Goal: Information Seeking & Learning: Learn about a topic

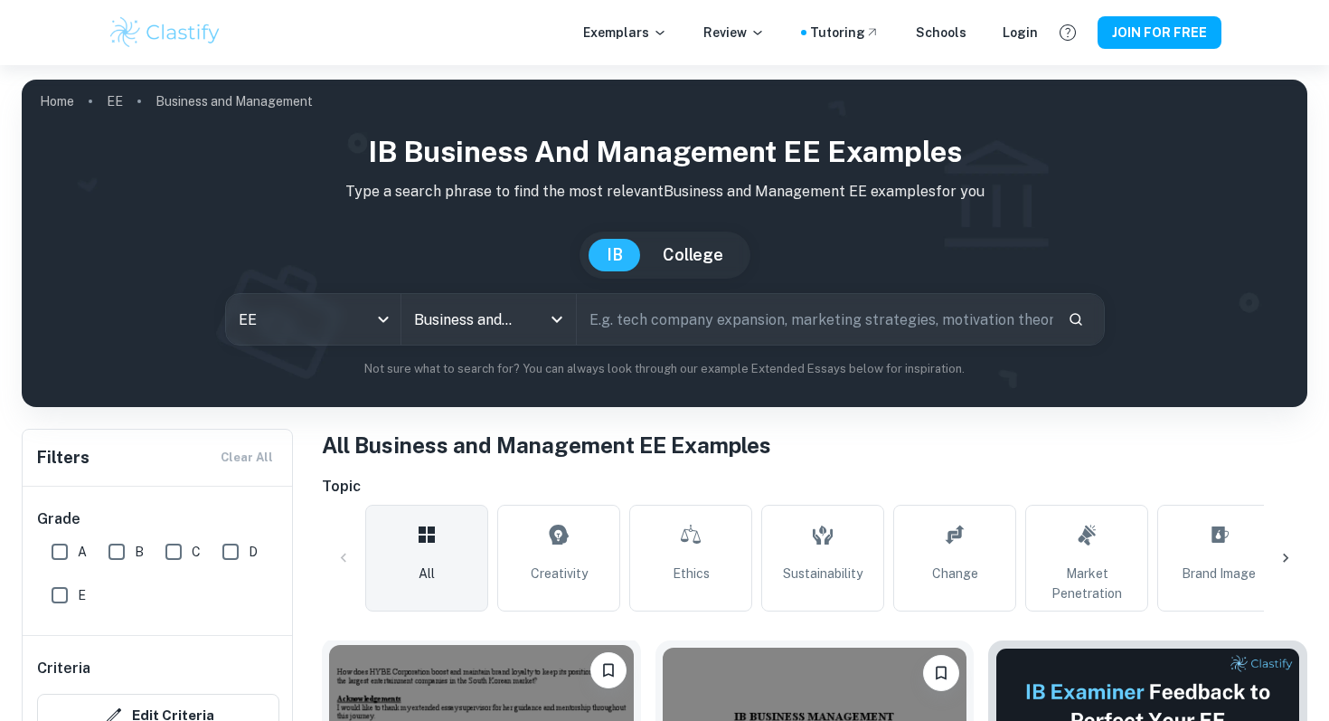
scroll to position [644, 0]
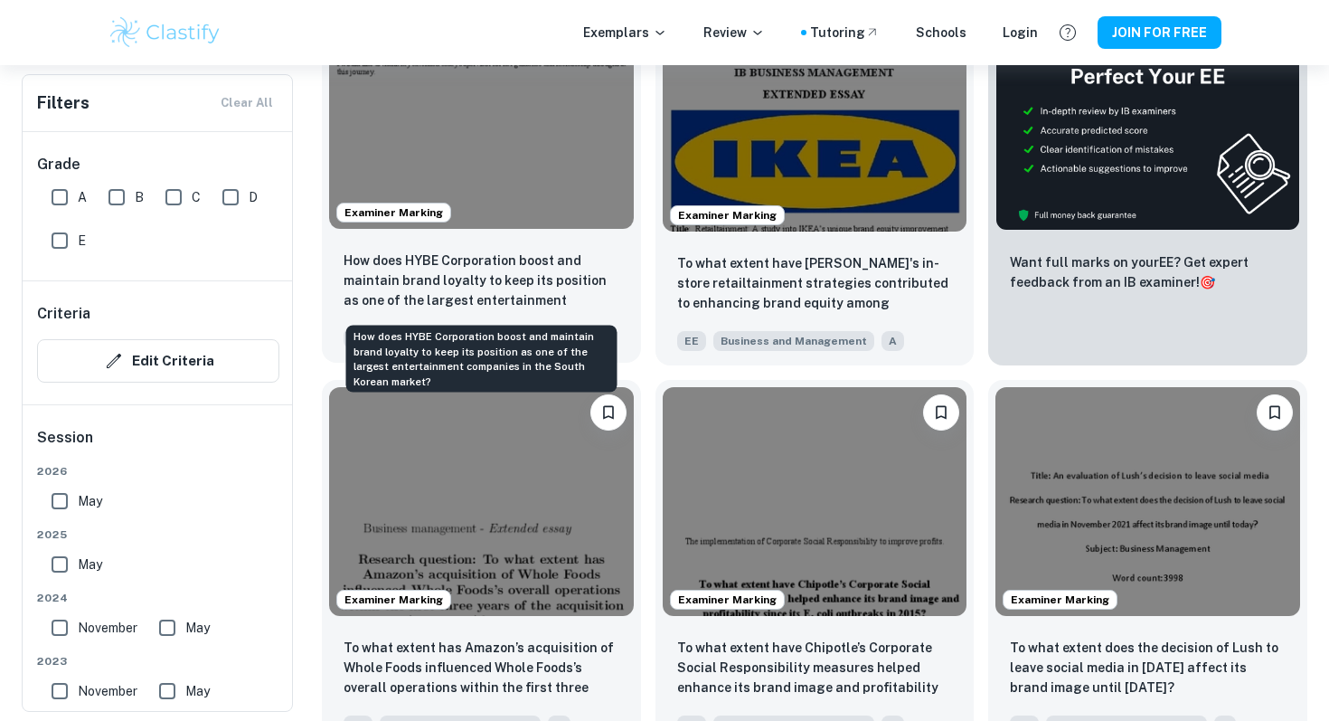
click at [510, 269] on p "How does HYBE Corporation boost and maintain brand loyalty to keep its position…" at bounding box center [482, 280] width 276 height 61
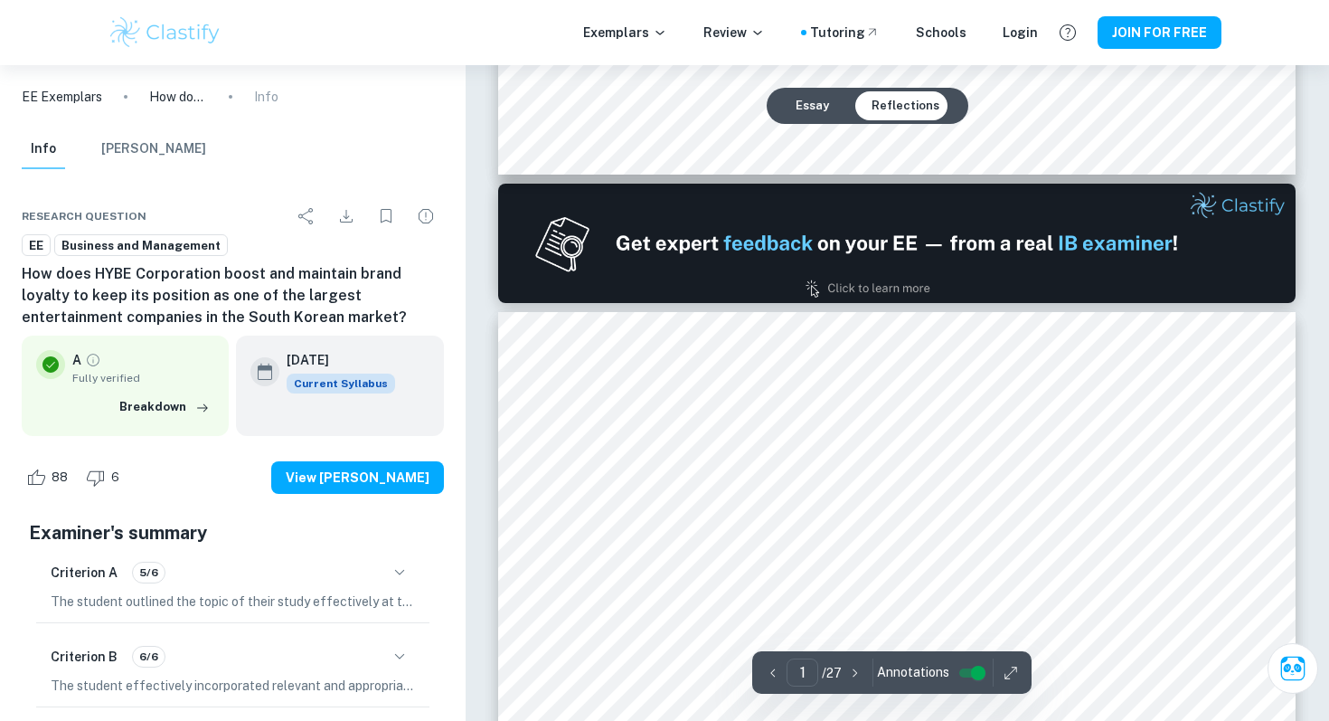
type input "2"
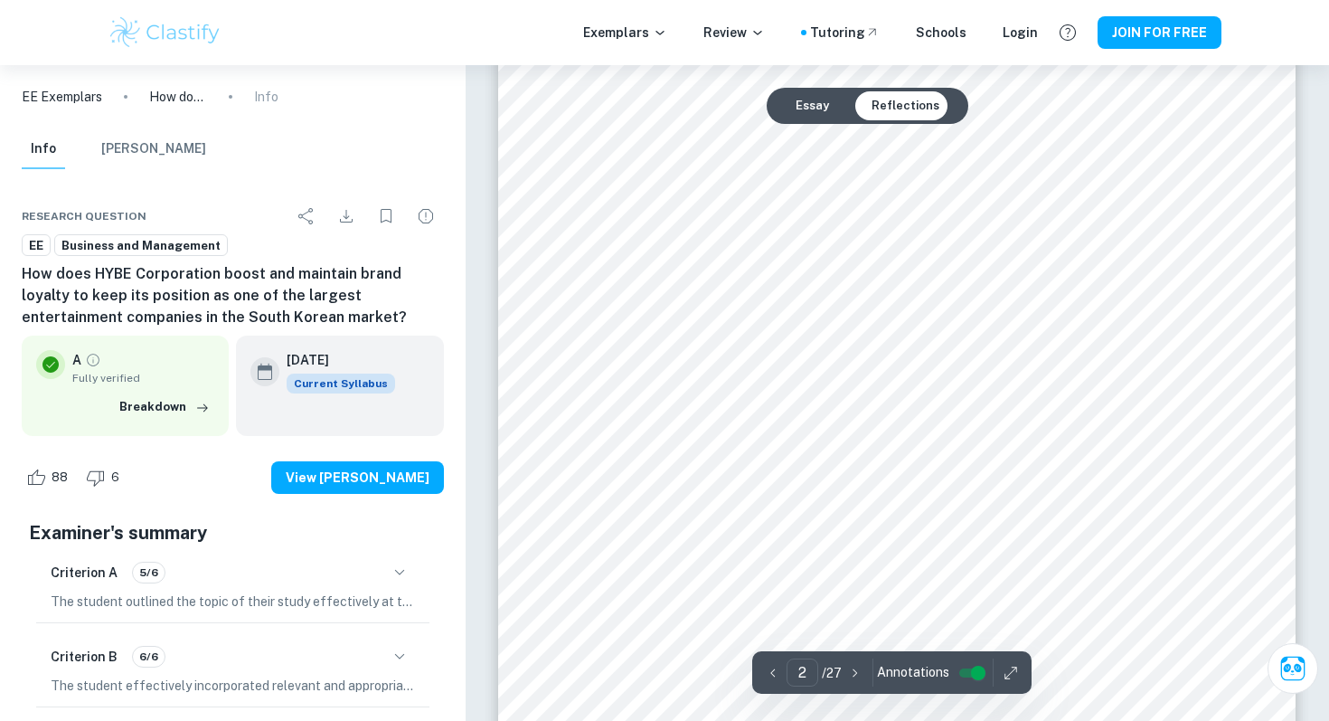
scroll to position [1413, 0]
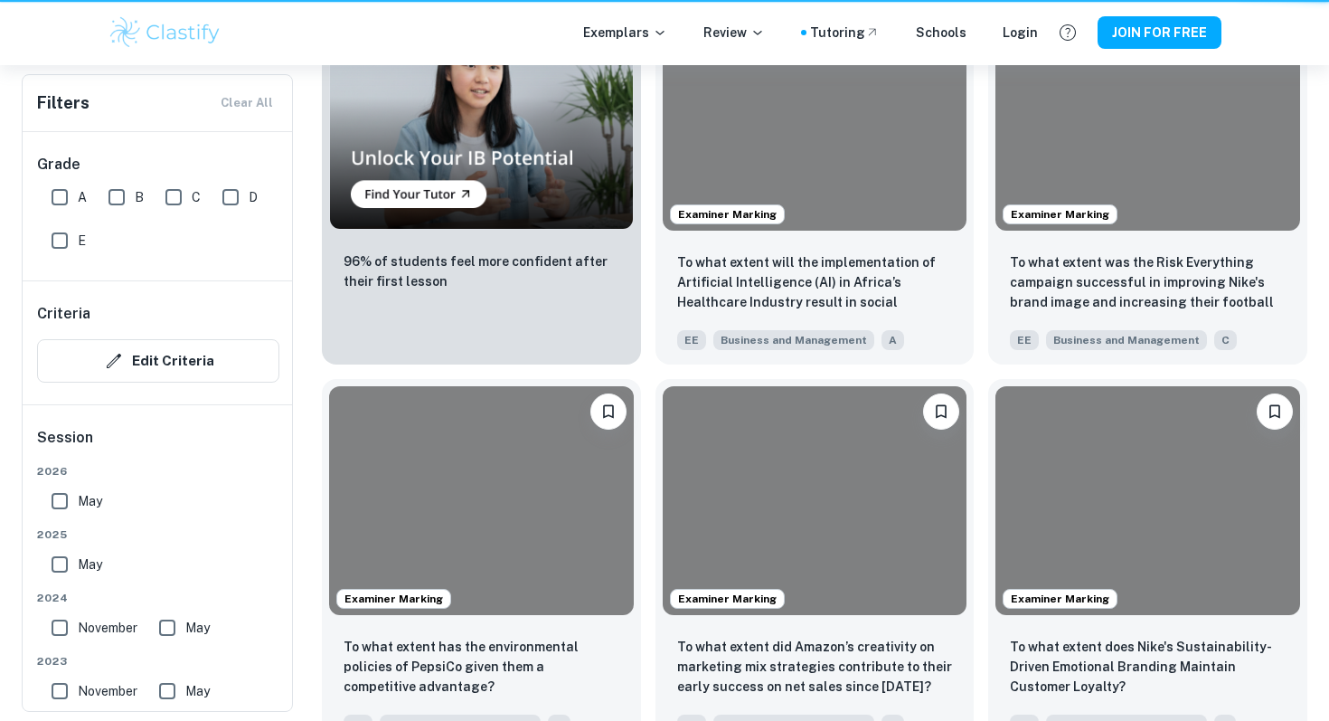
scroll to position [644, 0]
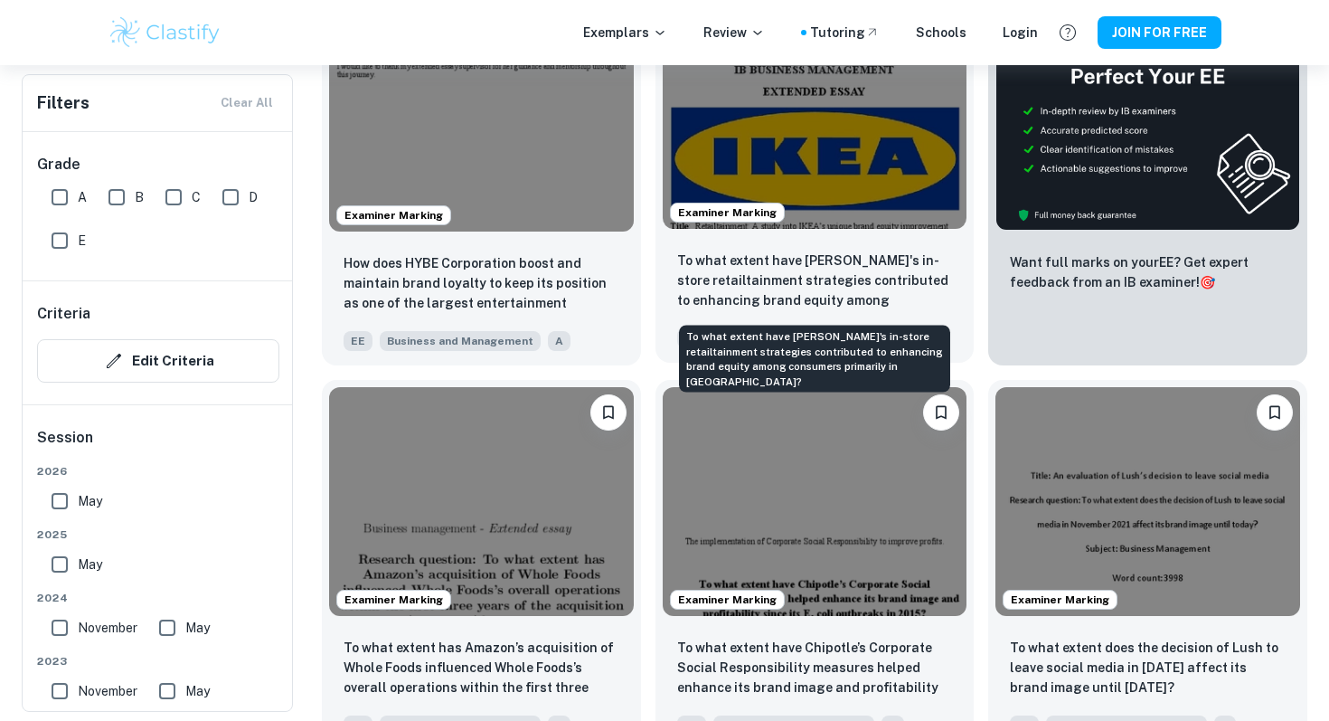
click at [769, 262] on p "To what extent have IKEA's in-store retailtainment strategies contributed to en…" at bounding box center [815, 280] width 276 height 61
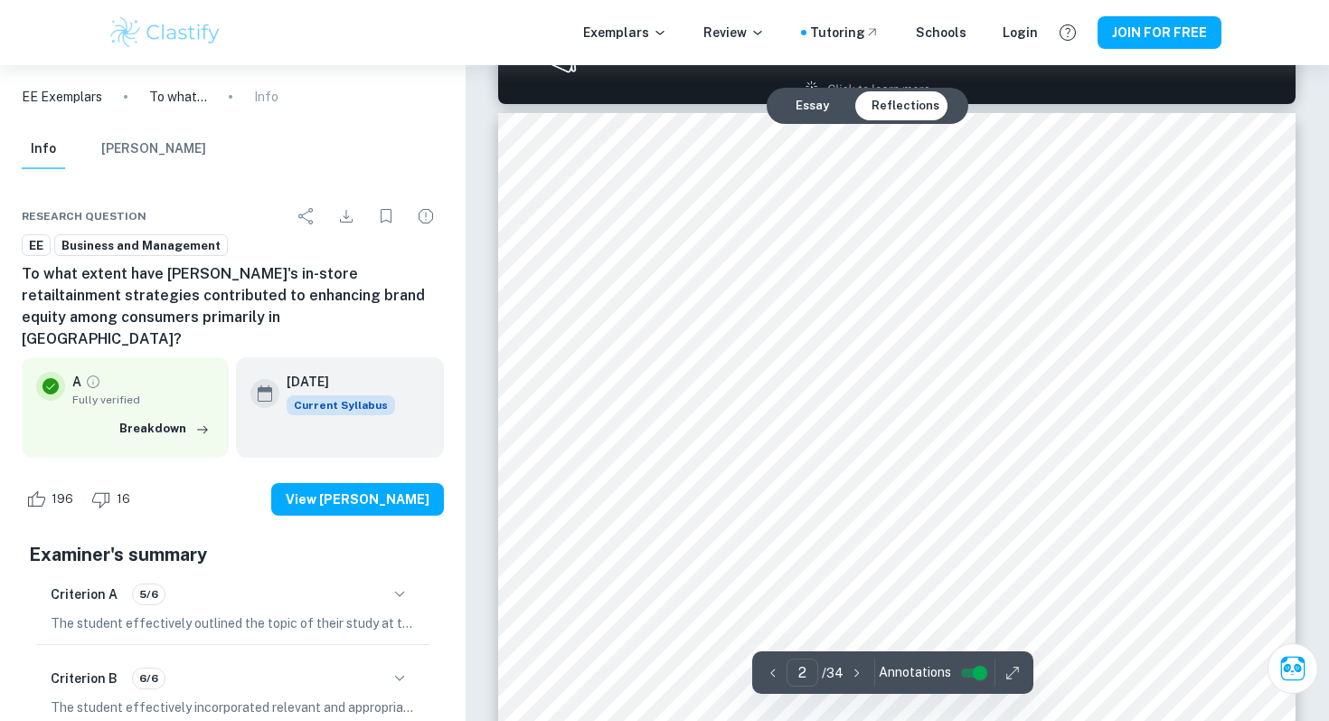
scroll to position [1236, 0]
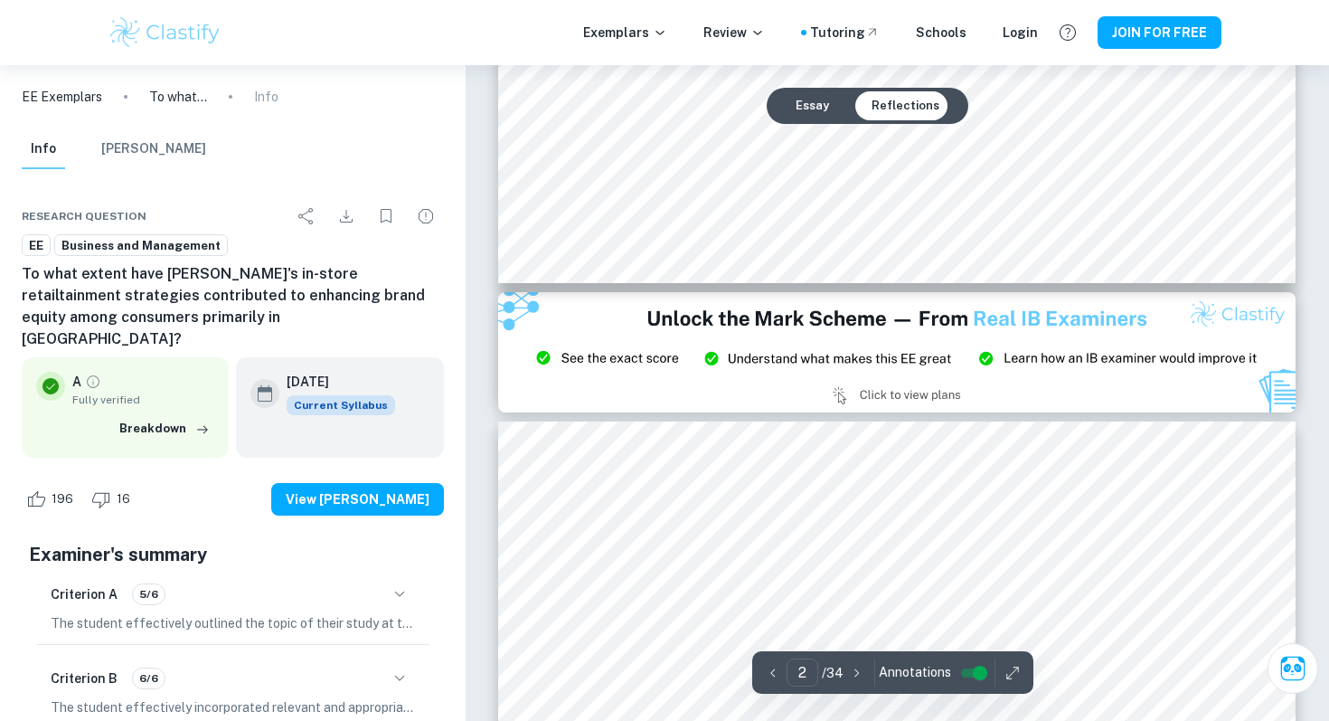
type input "3"
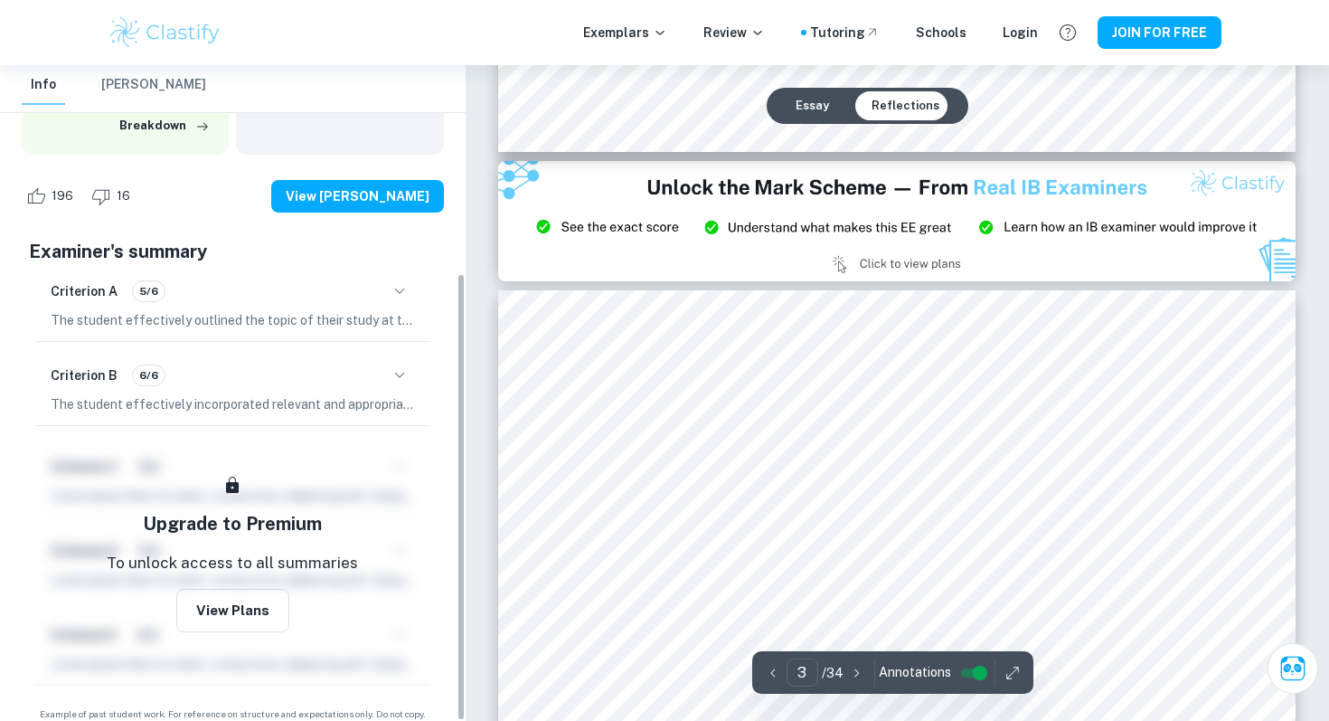
scroll to position [2335, 0]
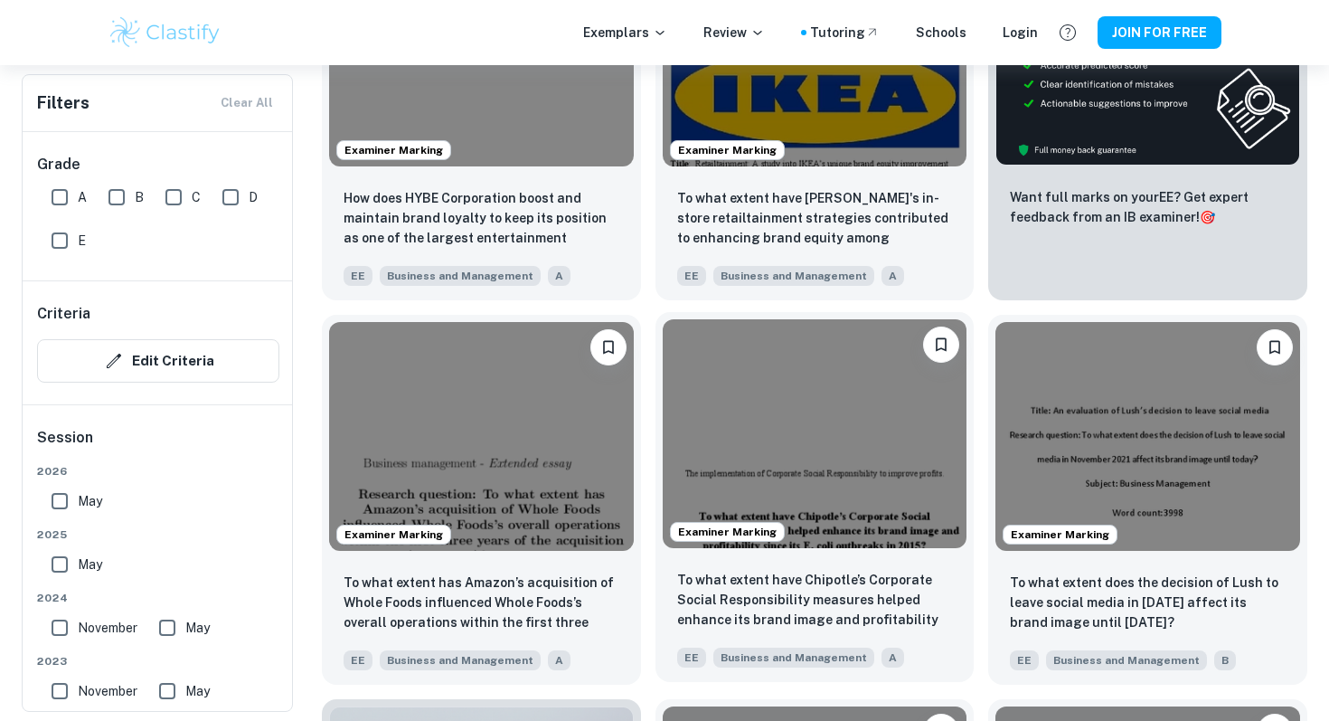
scroll to position [732, 0]
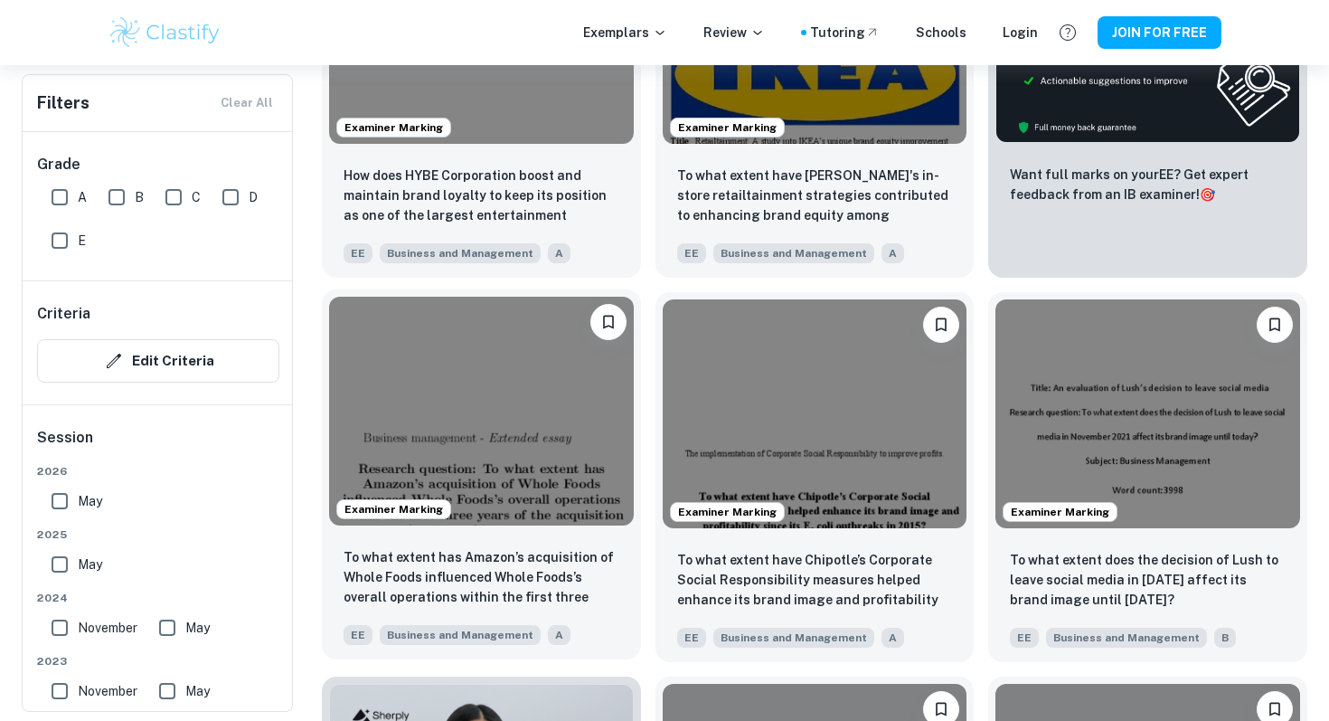
click at [562, 520] on img at bounding box center [481, 411] width 305 height 228
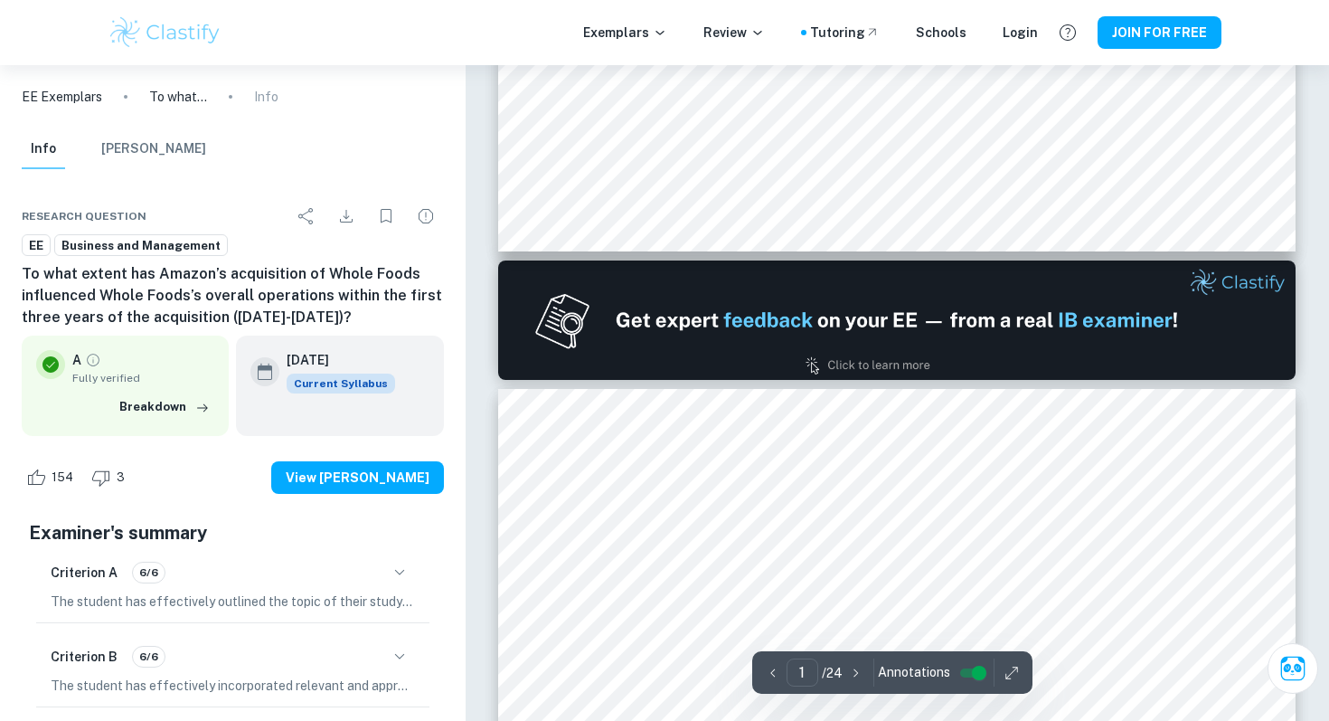
type input "2"
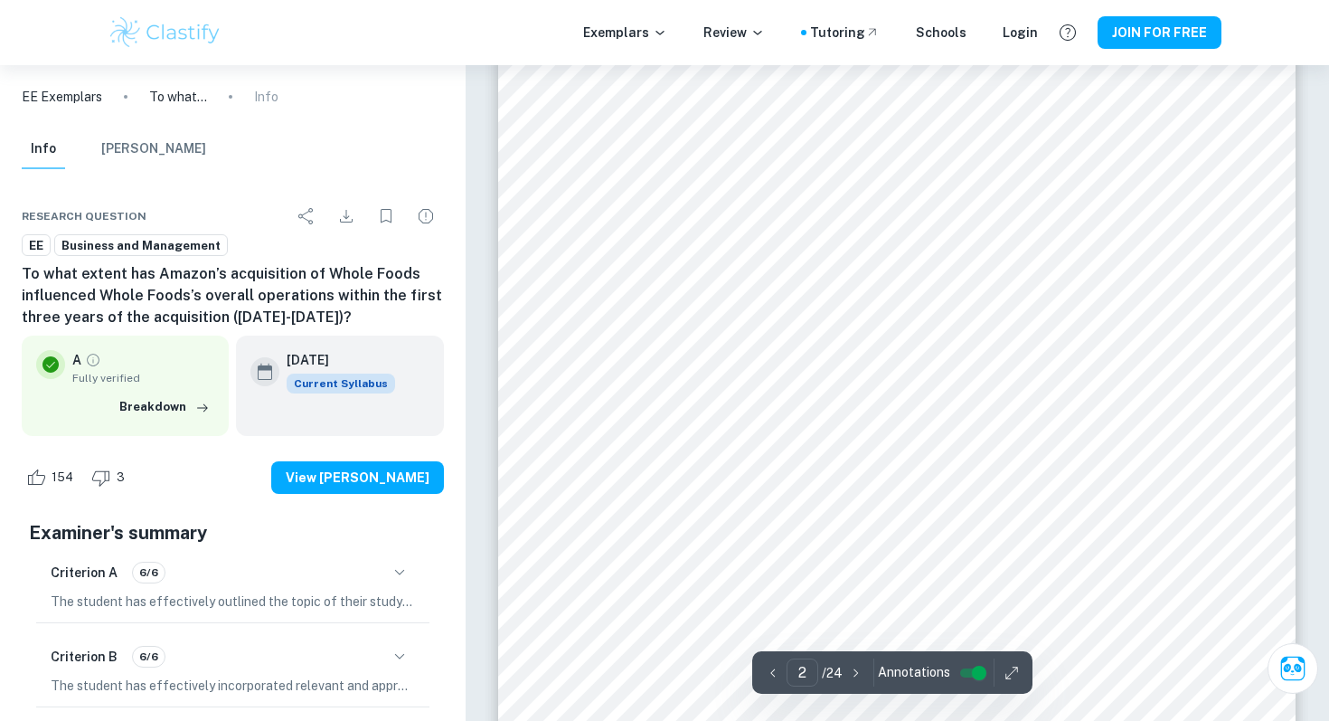
scroll to position [1423, 0]
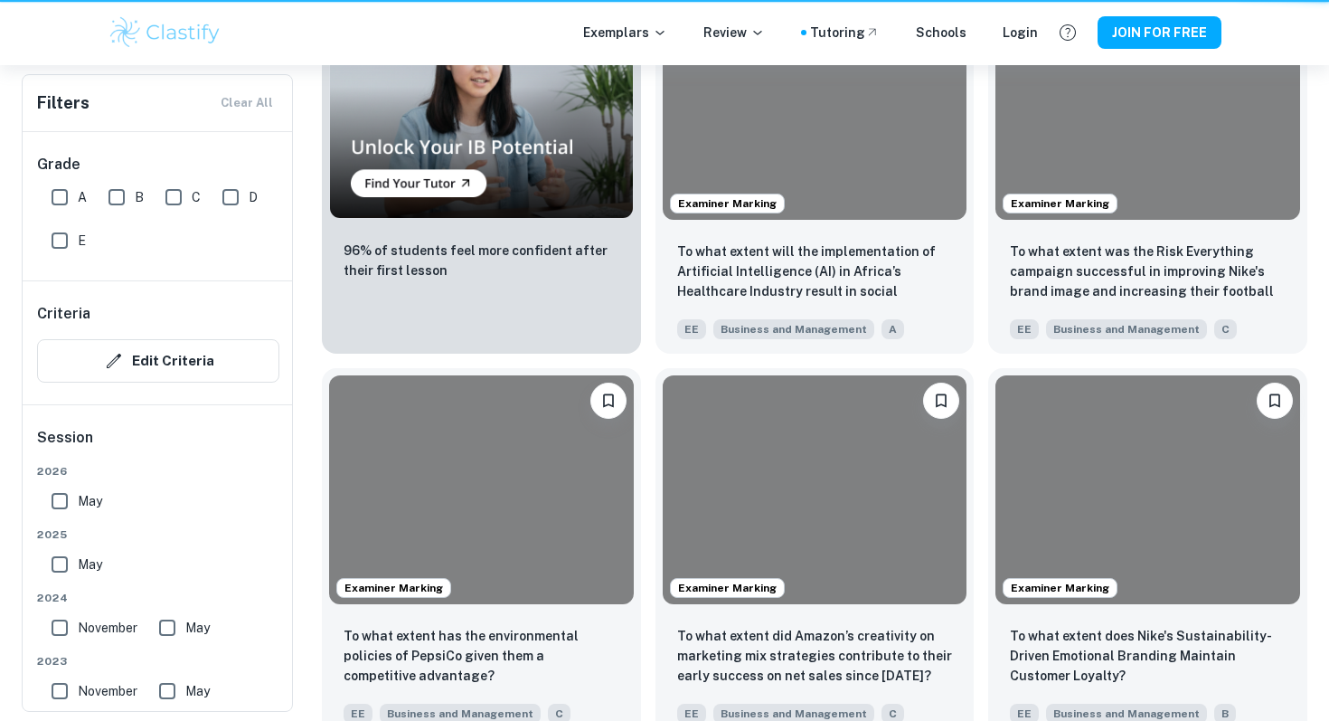
scroll to position [732, 0]
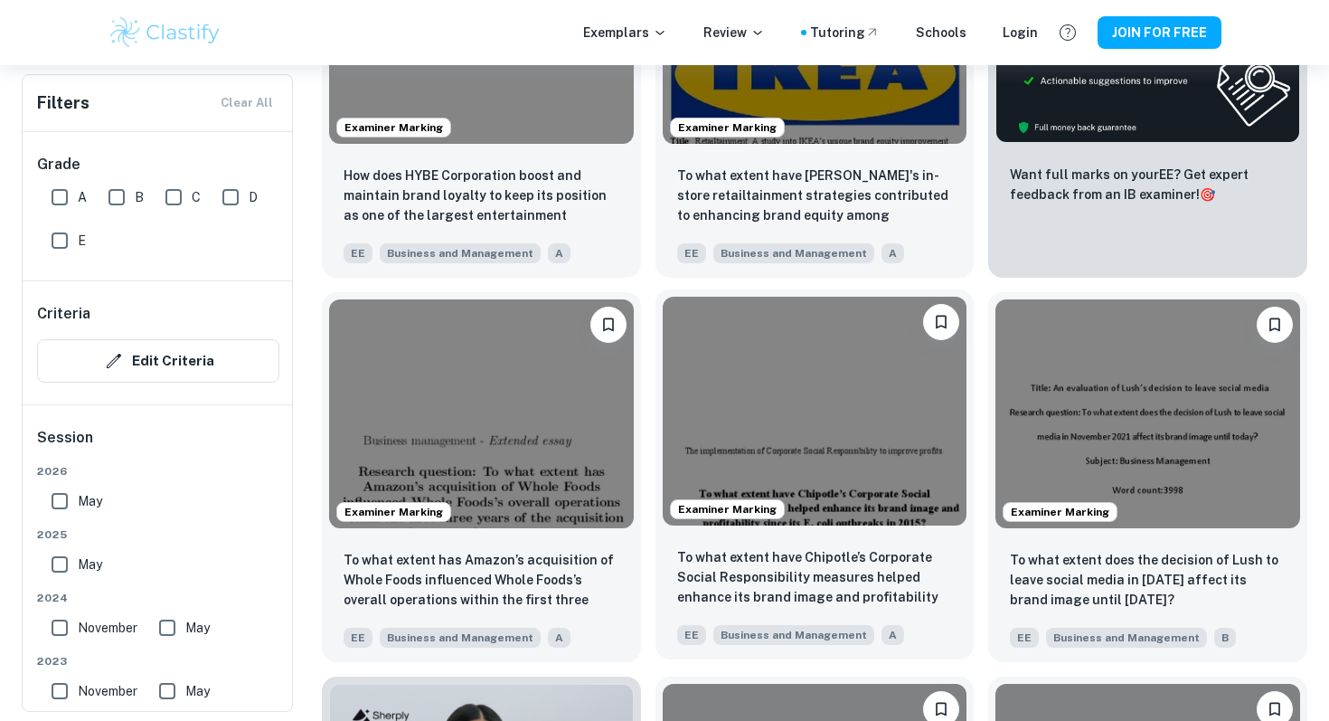
click at [771, 371] on img at bounding box center [815, 411] width 305 height 228
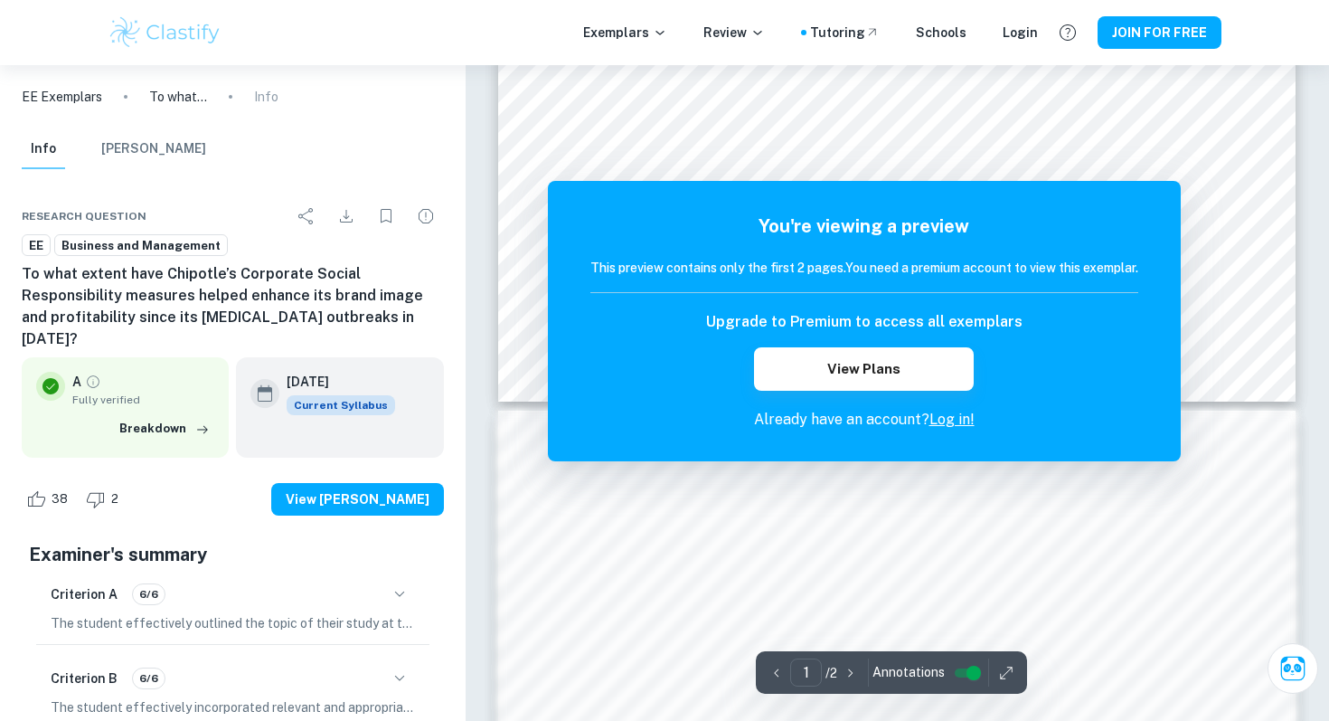
scroll to position [778, 0]
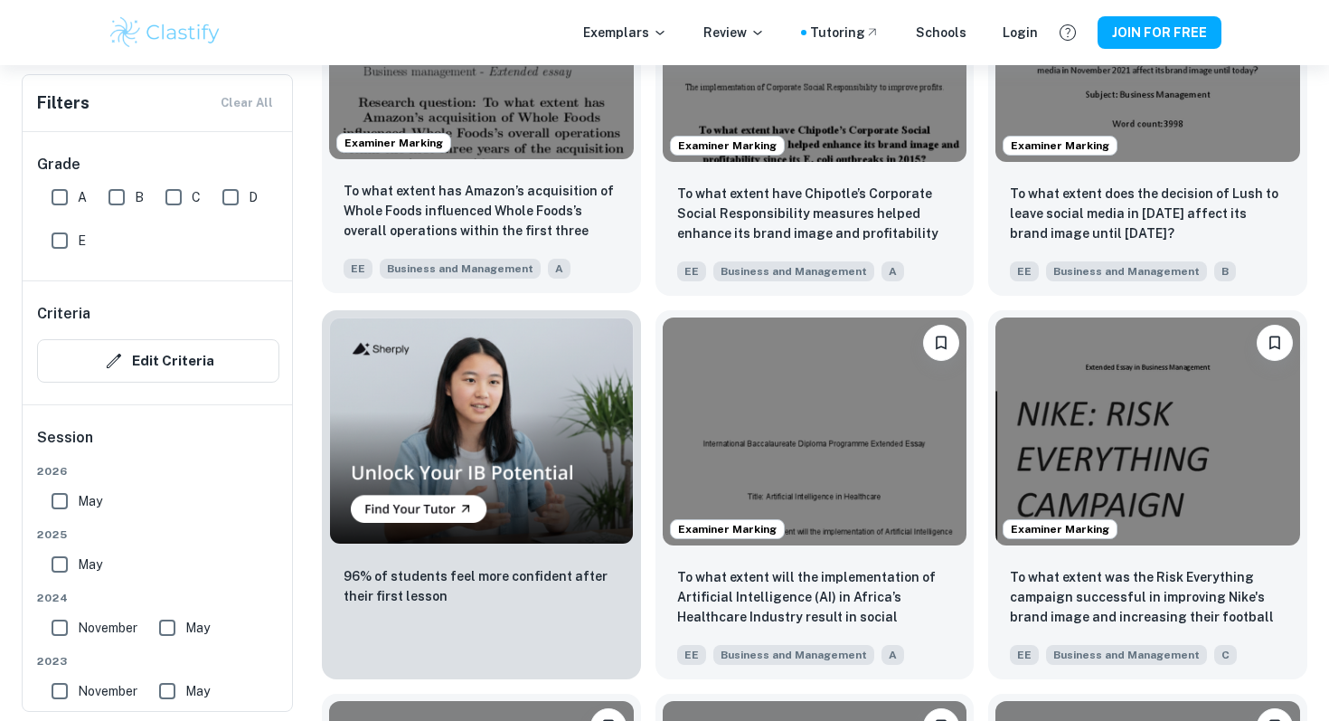
scroll to position [1132, 0]
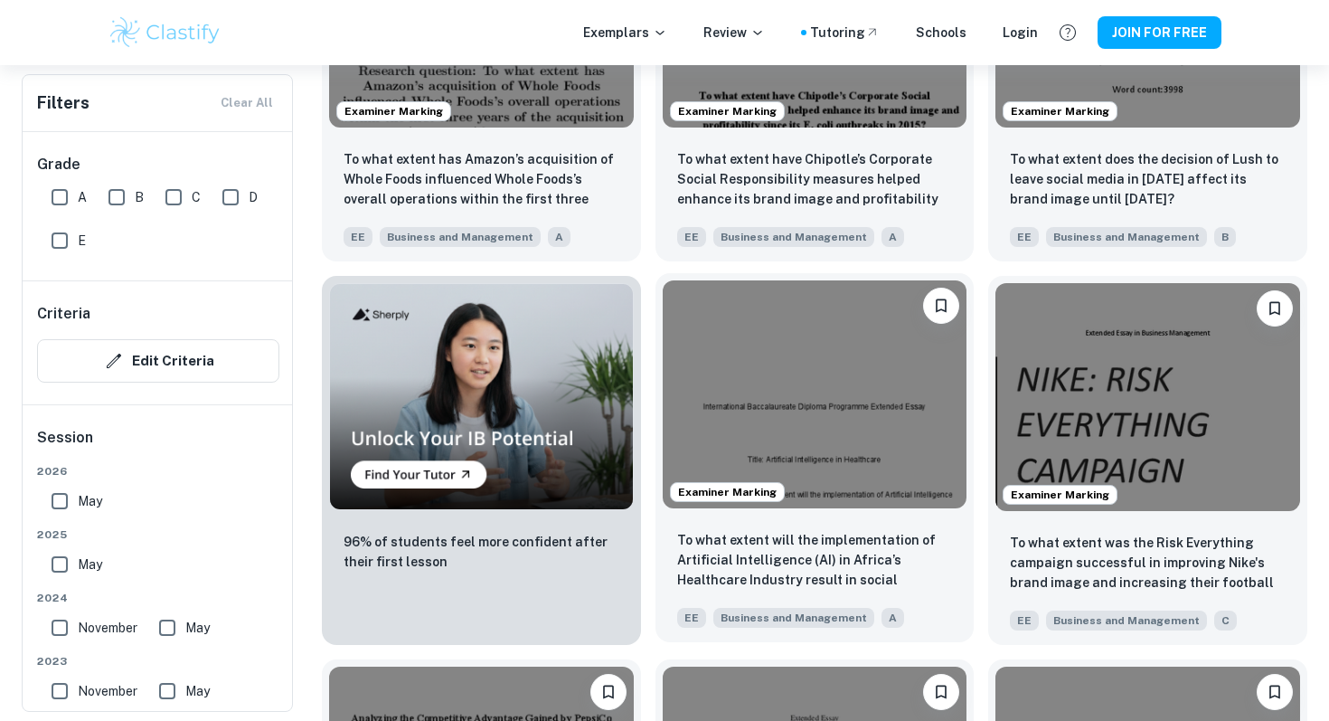
click at [760, 343] on img at bounding box center [815, 394] width 305 height 228
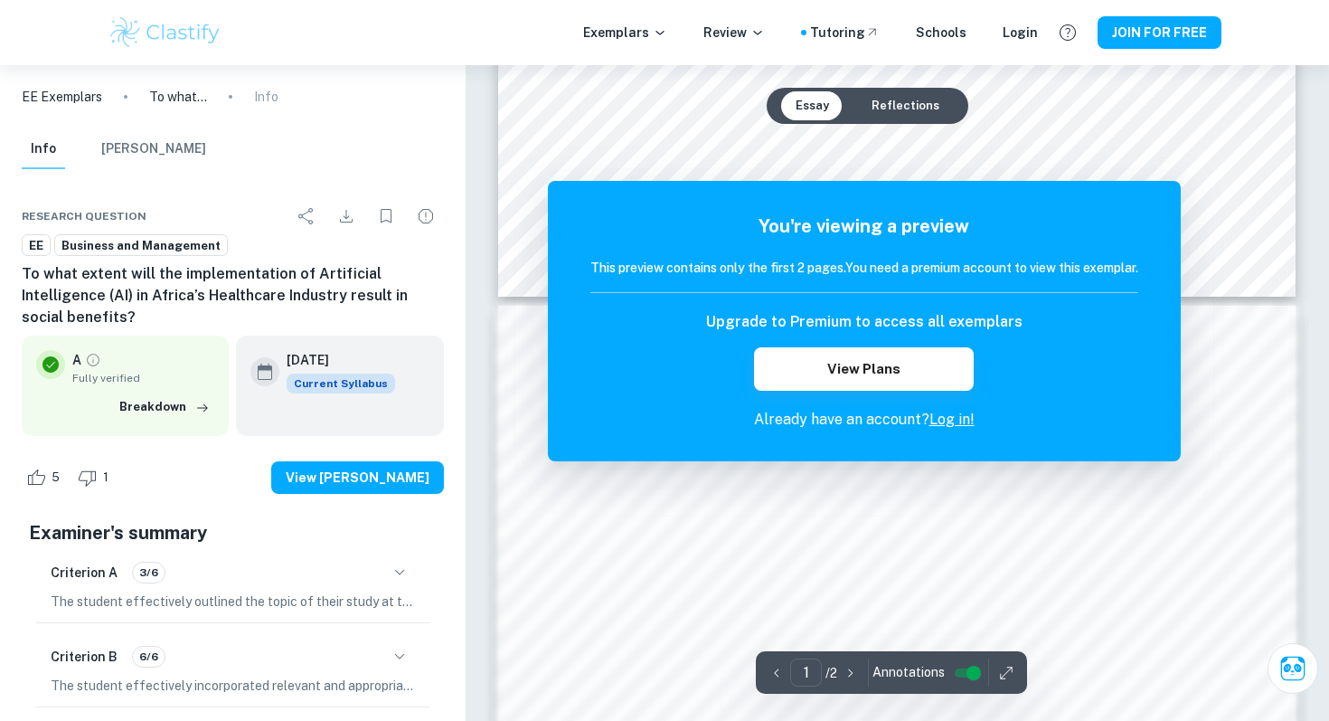
scroll to position [867, 0]
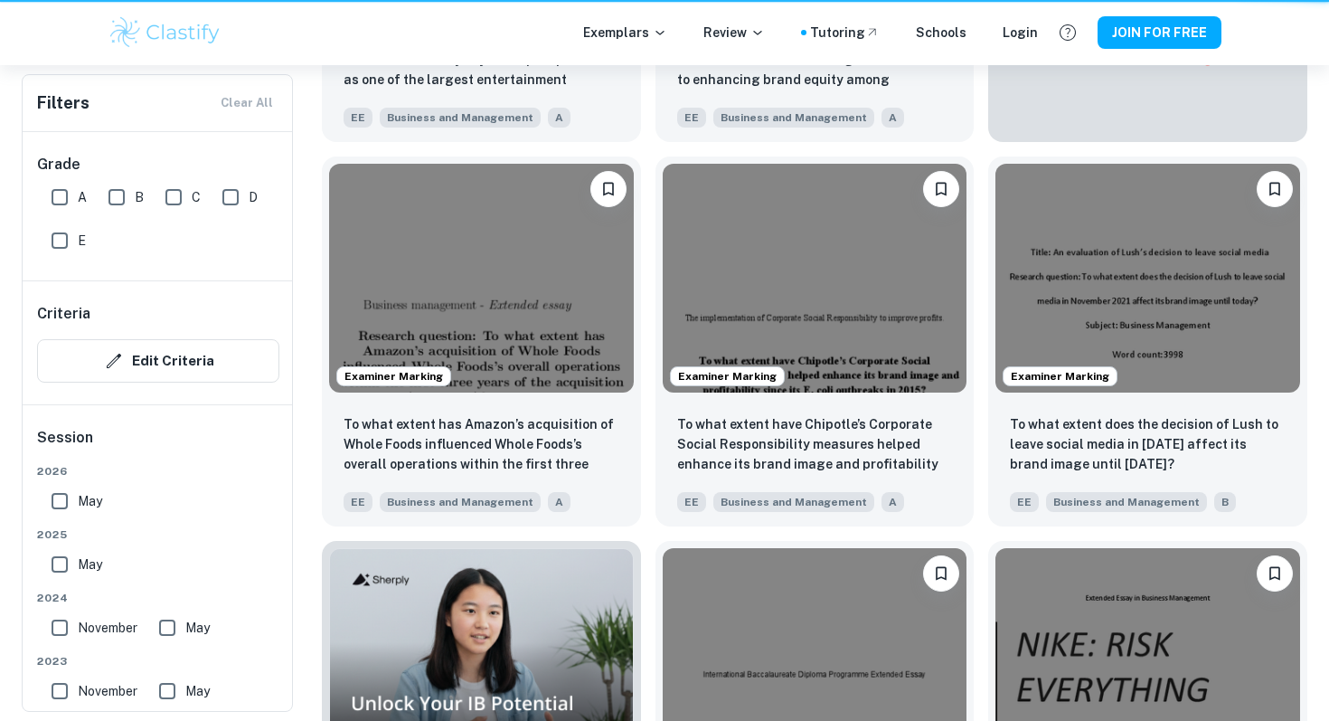
scroll to position [1132, 0]
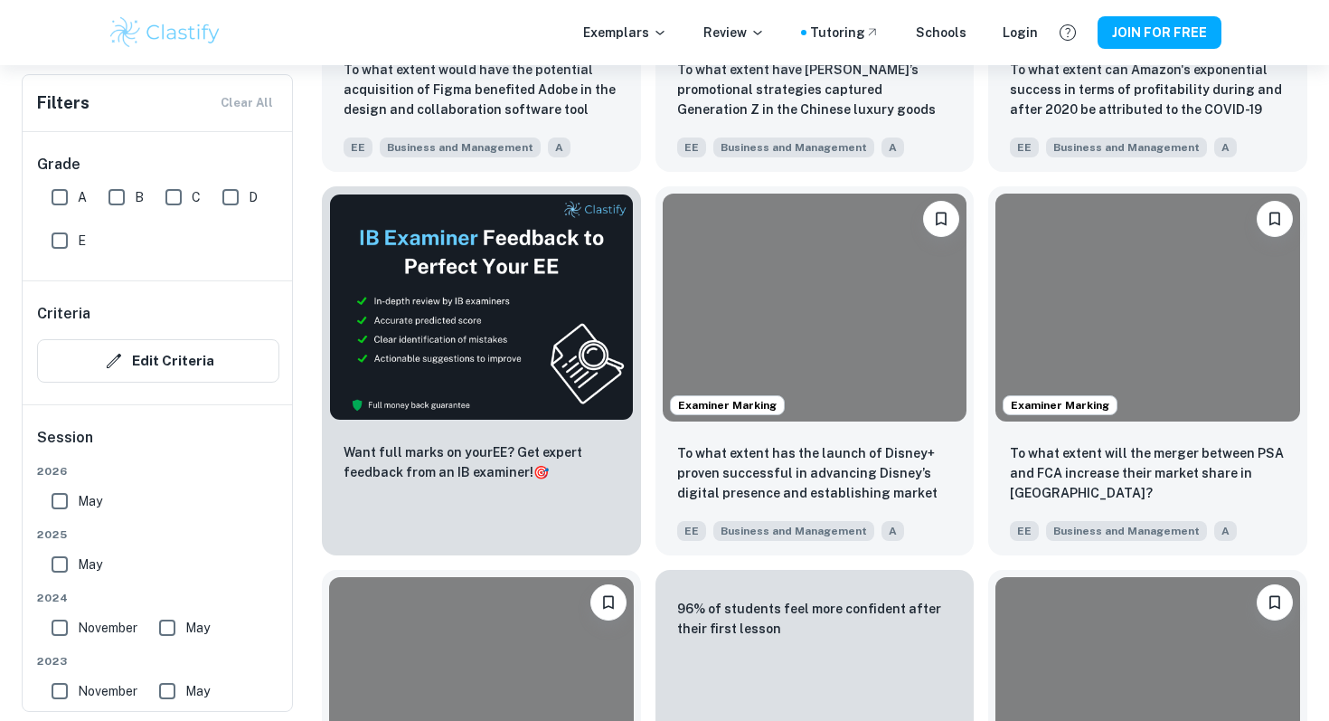
scroll to position [2943, 0]
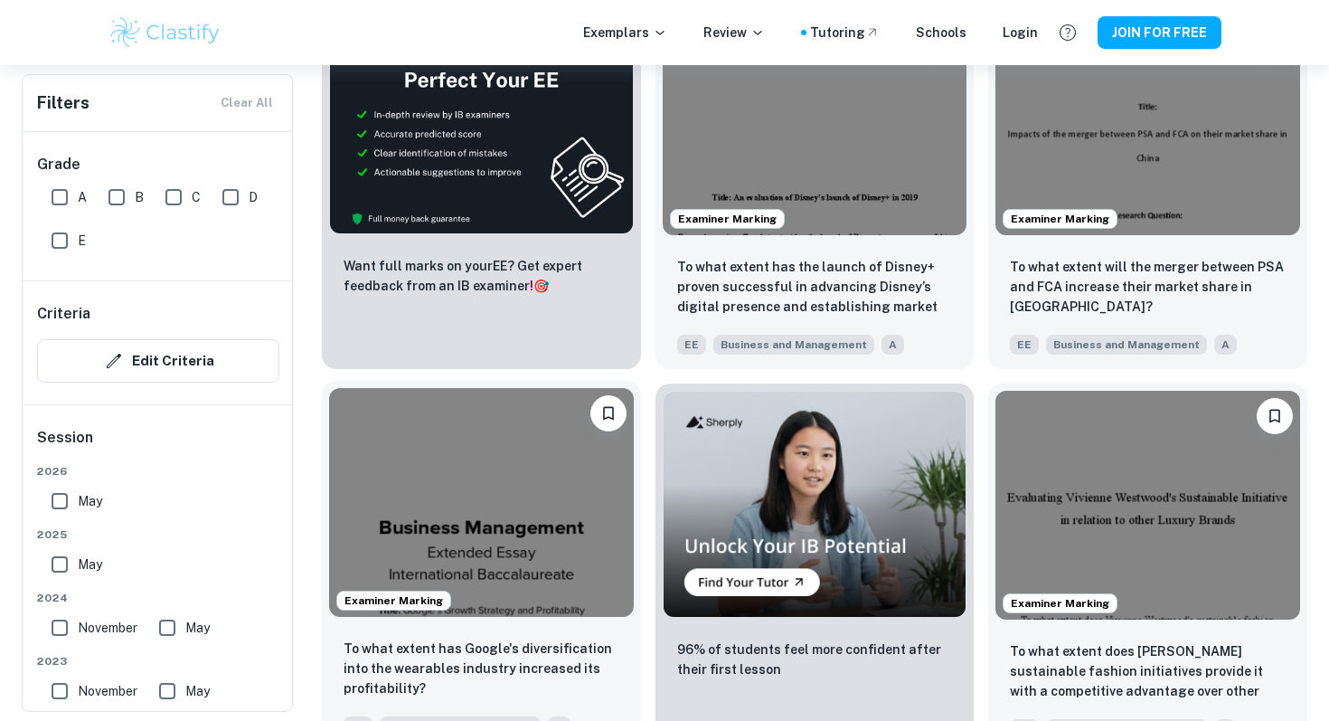
click at [496, 483] on img at bounding box center [481, 502] width 305 height 228
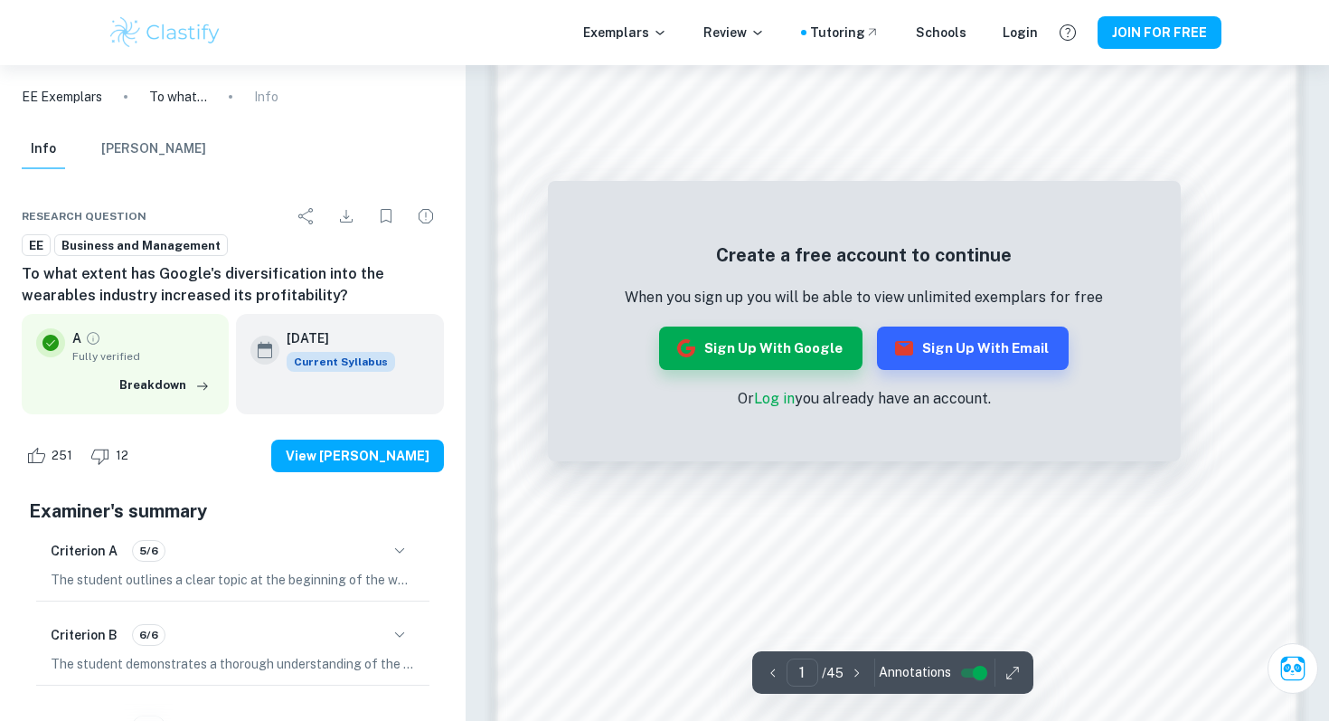
scroll to position [1231, 0]
click at [947, 349] on button "Sign up with Email" at bounding box center [973, 347] width 192 height 43
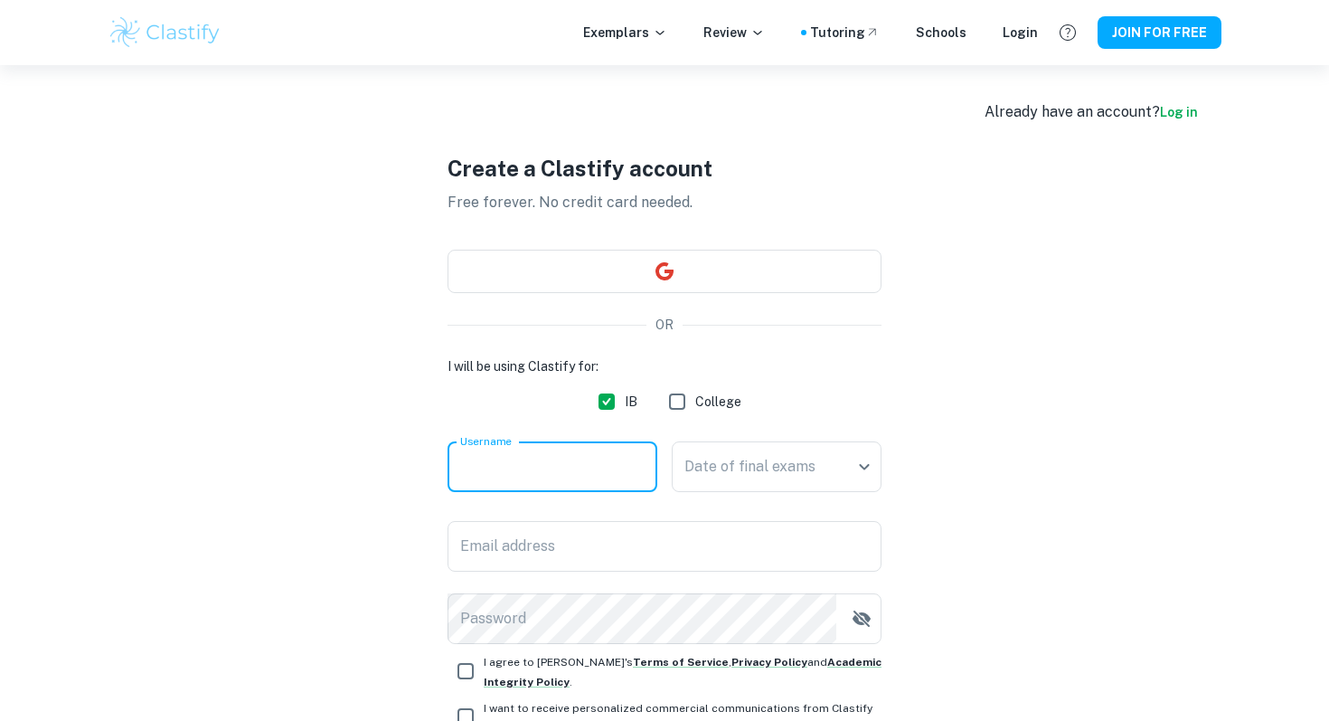
click at [572, 458] on input "Username" at bounding box center [553, 466] width 210 height 51
type input "yasmine"
click at [720, 474] on body "We value your privacy We use cookies to enhance your browsing experience, serve…" at bounding box center [664, 425] width 1329 height 721
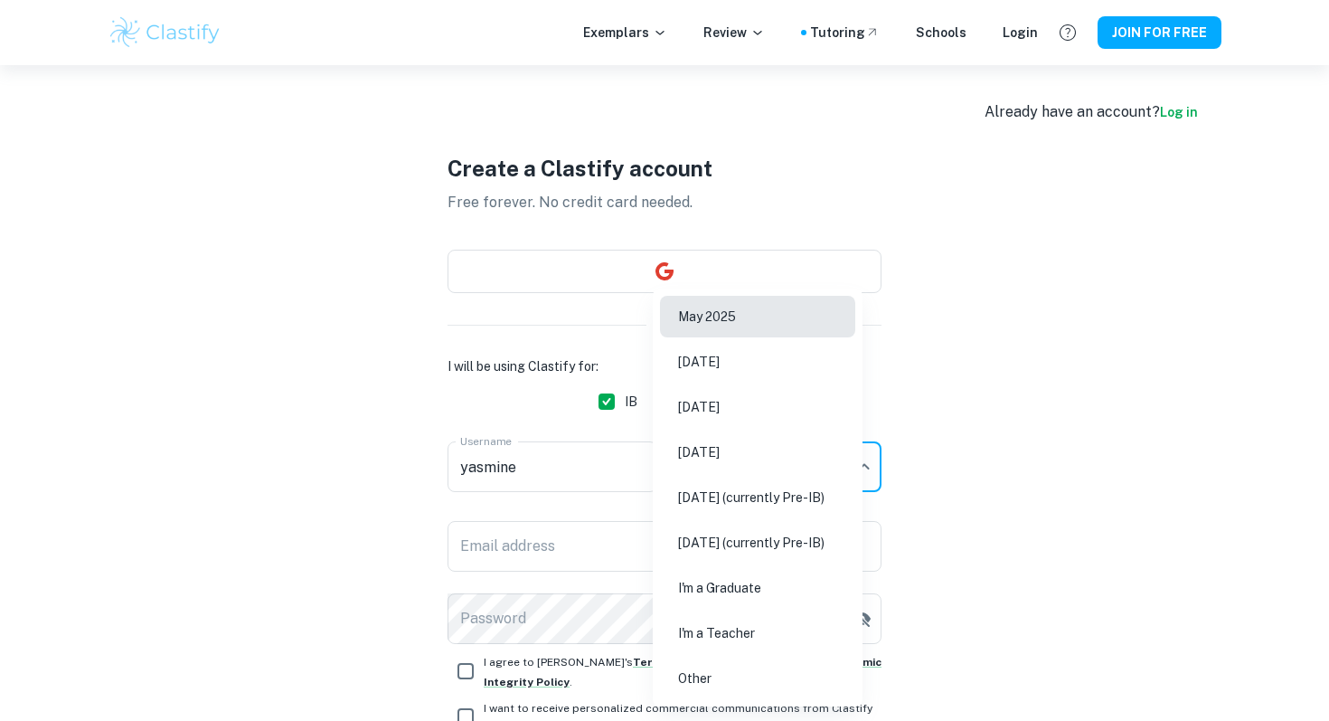
click at [692, 394] on li "May 2026" at bounding box center [757, 407] width 195 height 42
type input "M26"
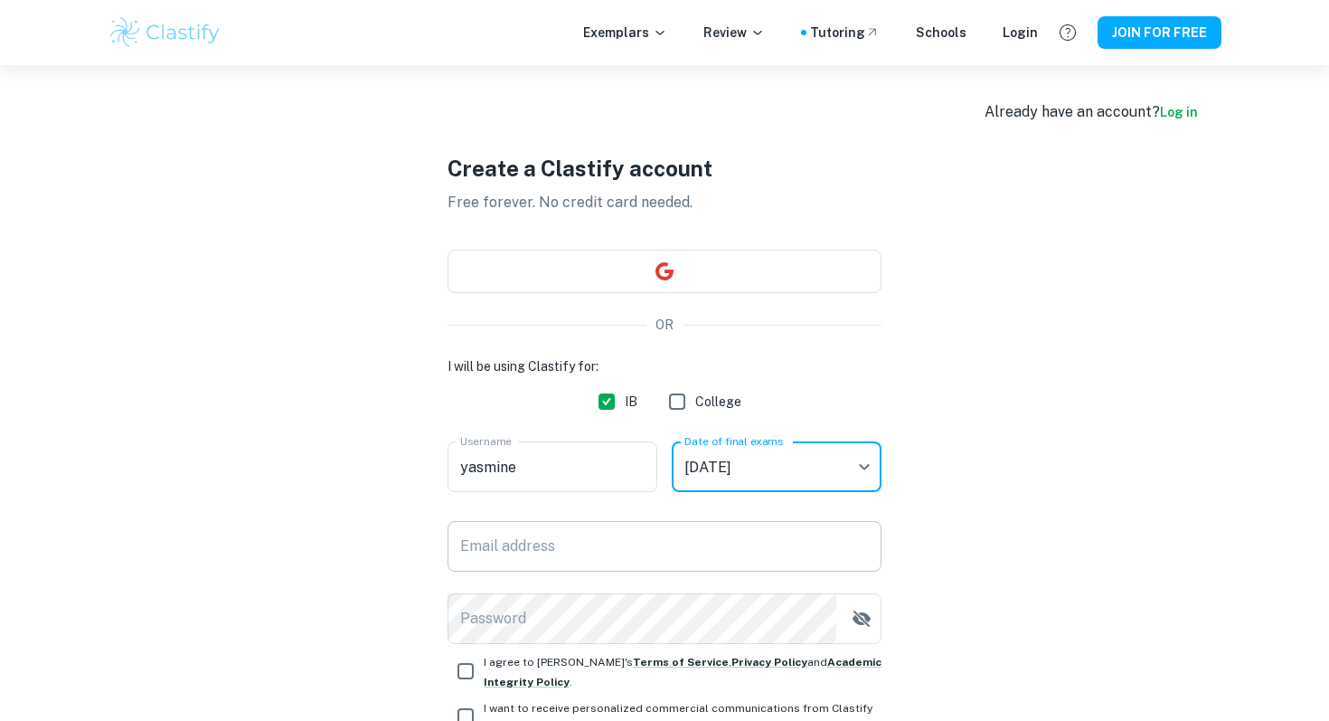
click at [638, 534] on input "Email address" at bounding box center [665, 546] width 434 height 51
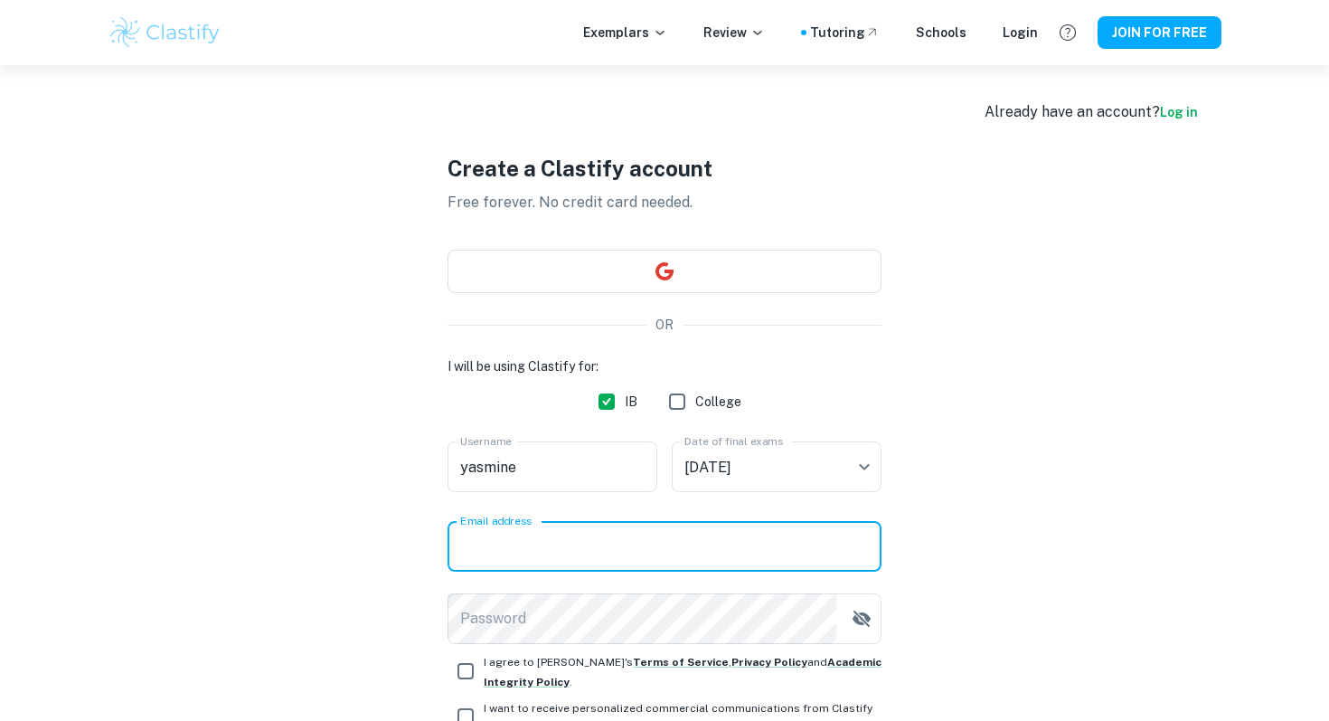
type input "ysouayfane@stu.acsdoha.school"
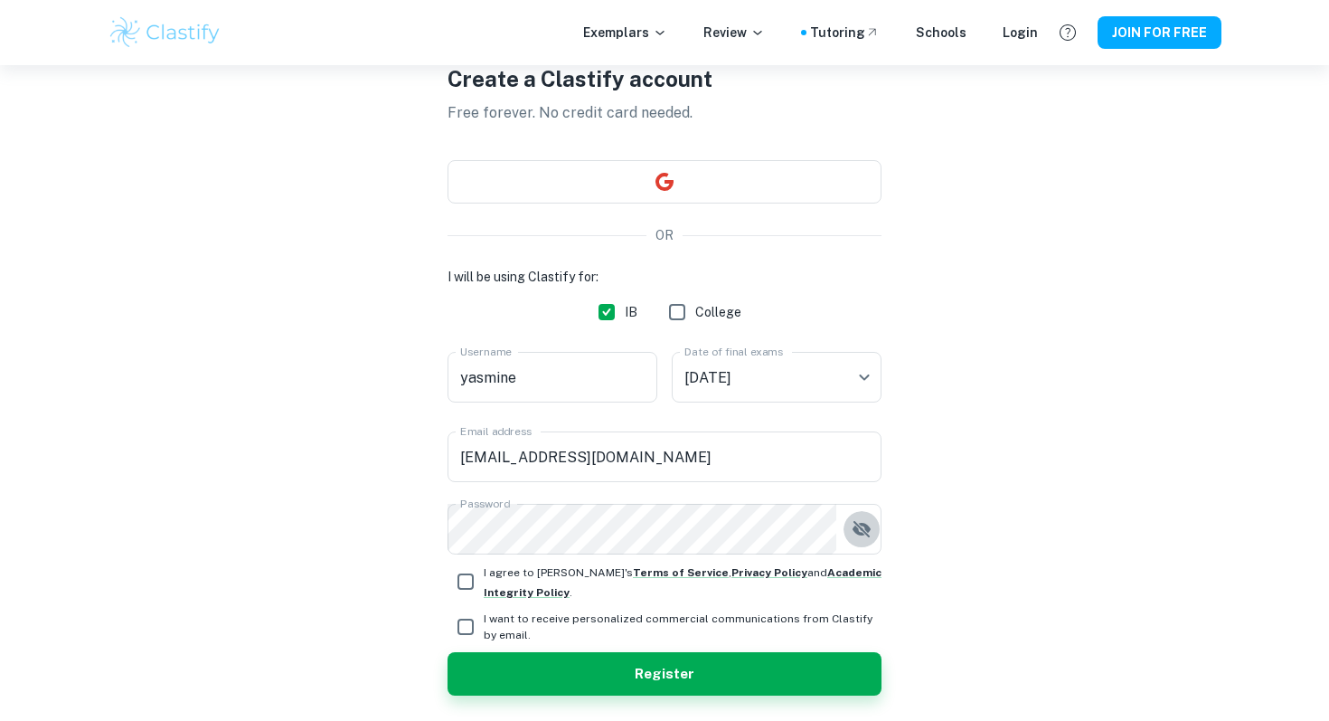
scroll to position [111, 0]
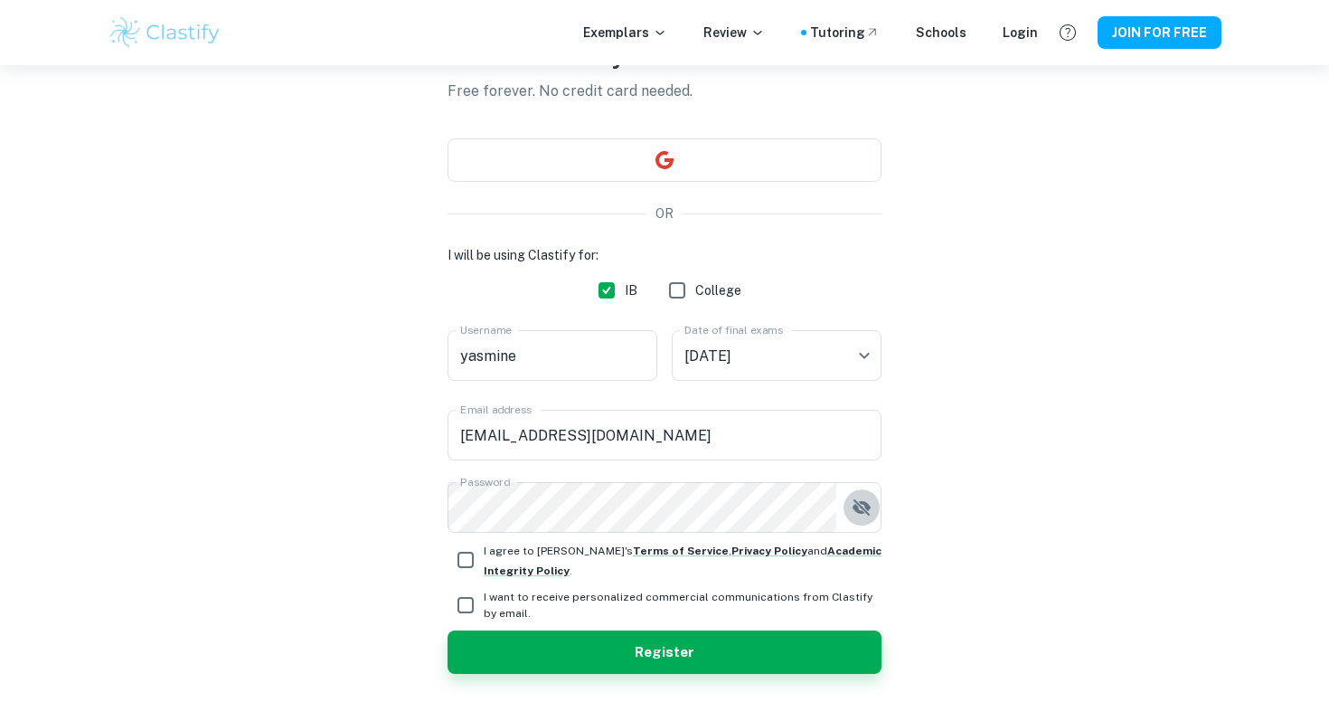
click at [464, 563] on input "I agree to Clastify's Terms of Service , Privacy Policy and Academic Integrity …" at bounding box center [466, 560] width 36 height 36
checkbox input "true"
click at [540, 677] on div "Create a Clastify account Free forever. No credit card needed. OR I will be usi…" at bounding box center [665, 357] width 434 height 807
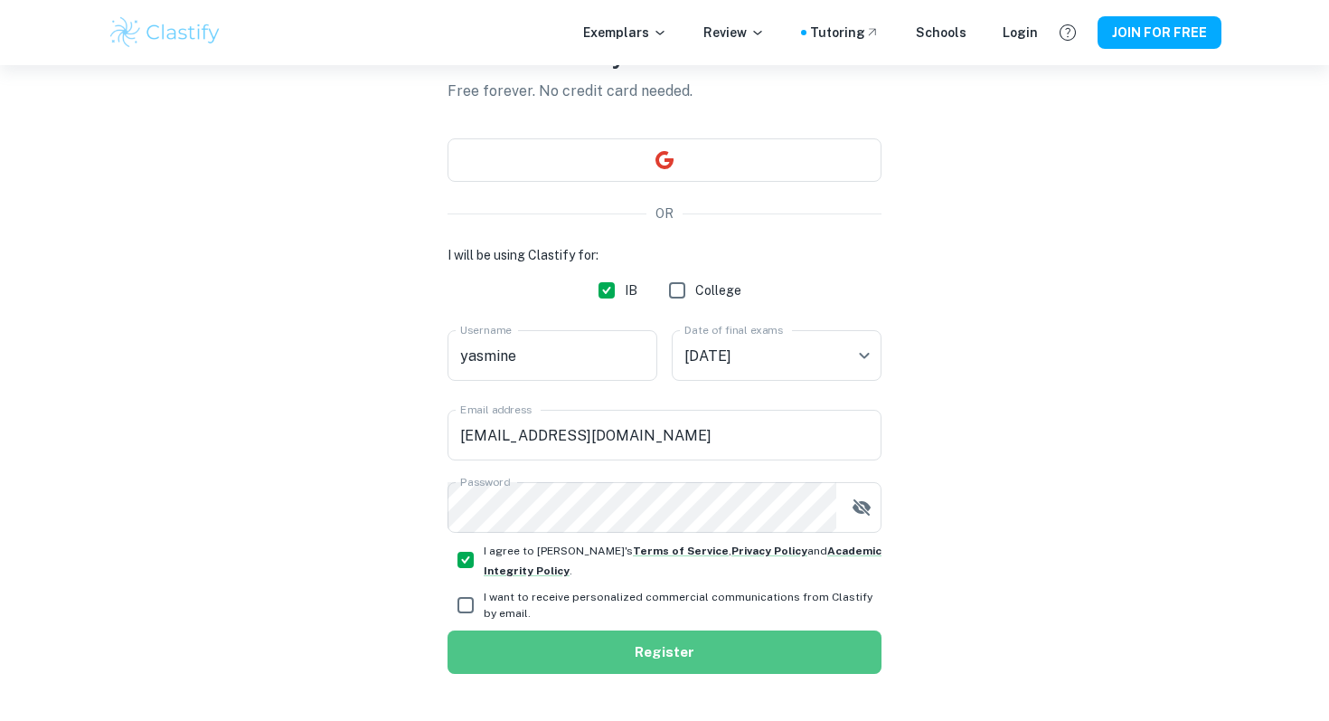
click at [539, 664] on button "Register" at bounding box center [665, 651] width 434 height 43
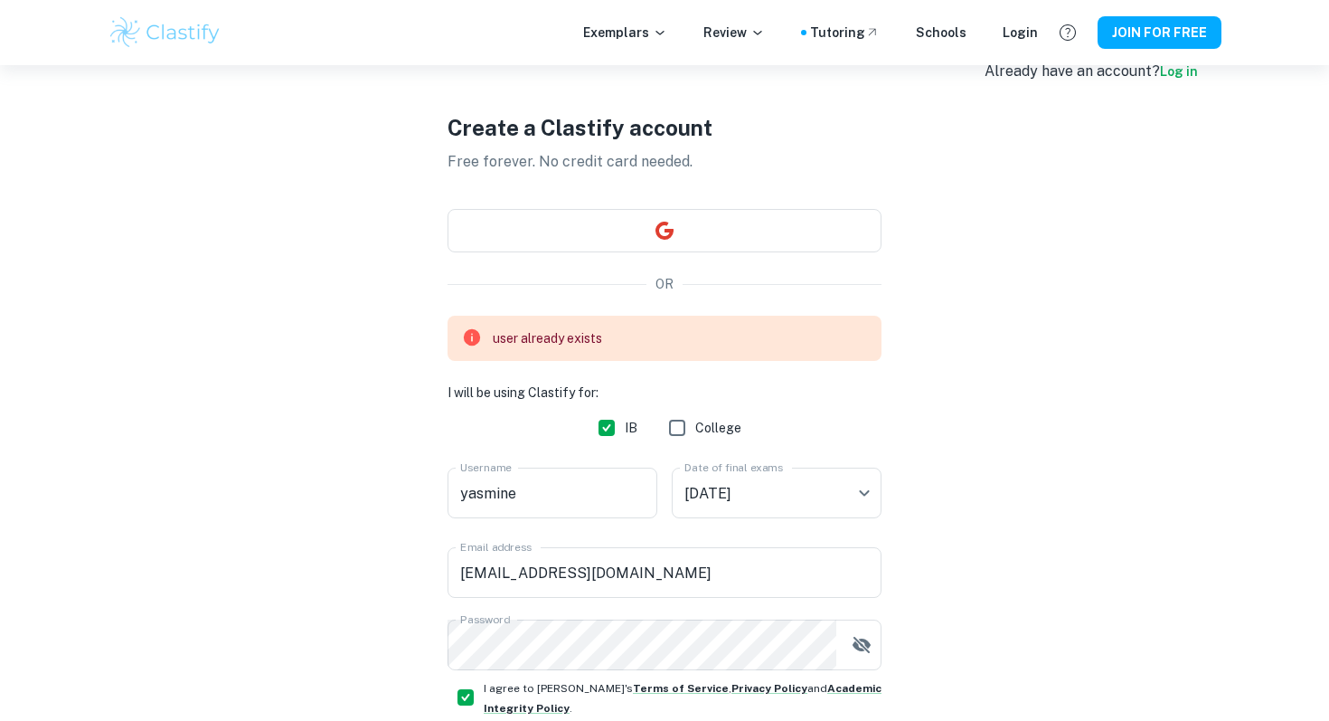
scroll to position [0, 0]
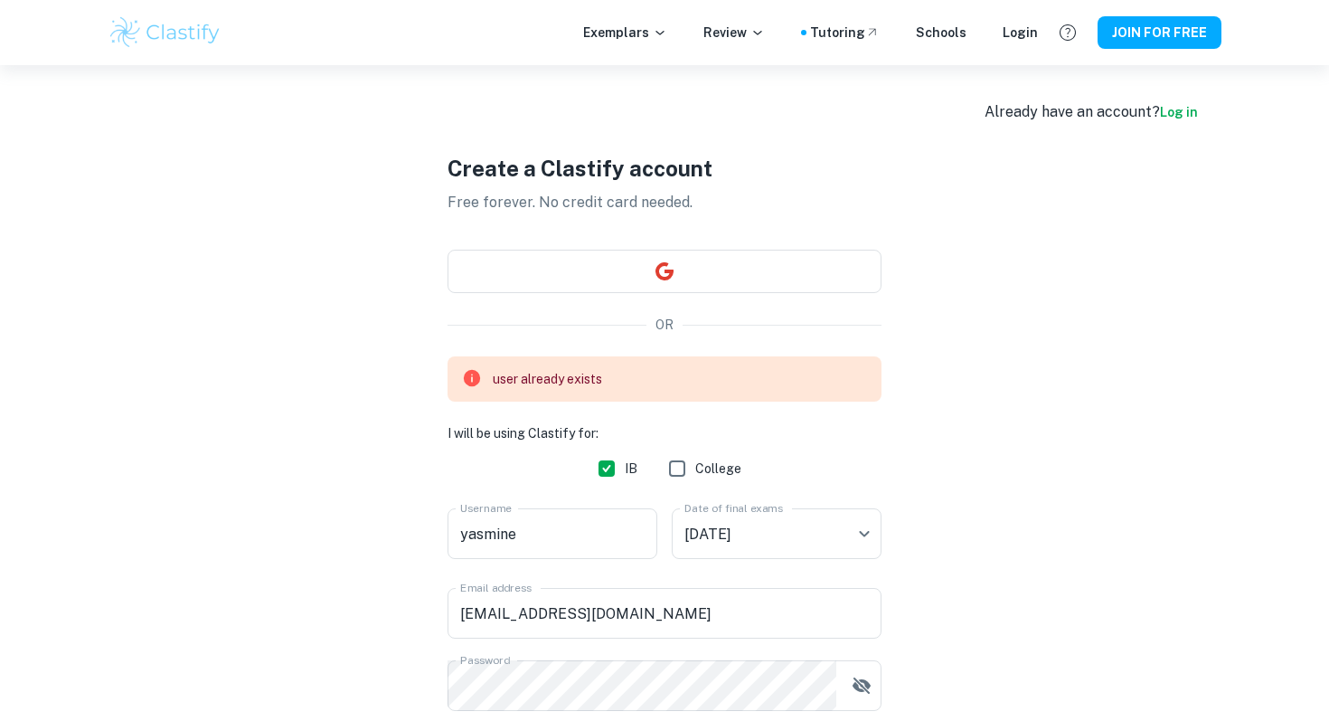
click at [1184, 114] on link "Log in" at bounding box center [1179, 112] width 38 height 14
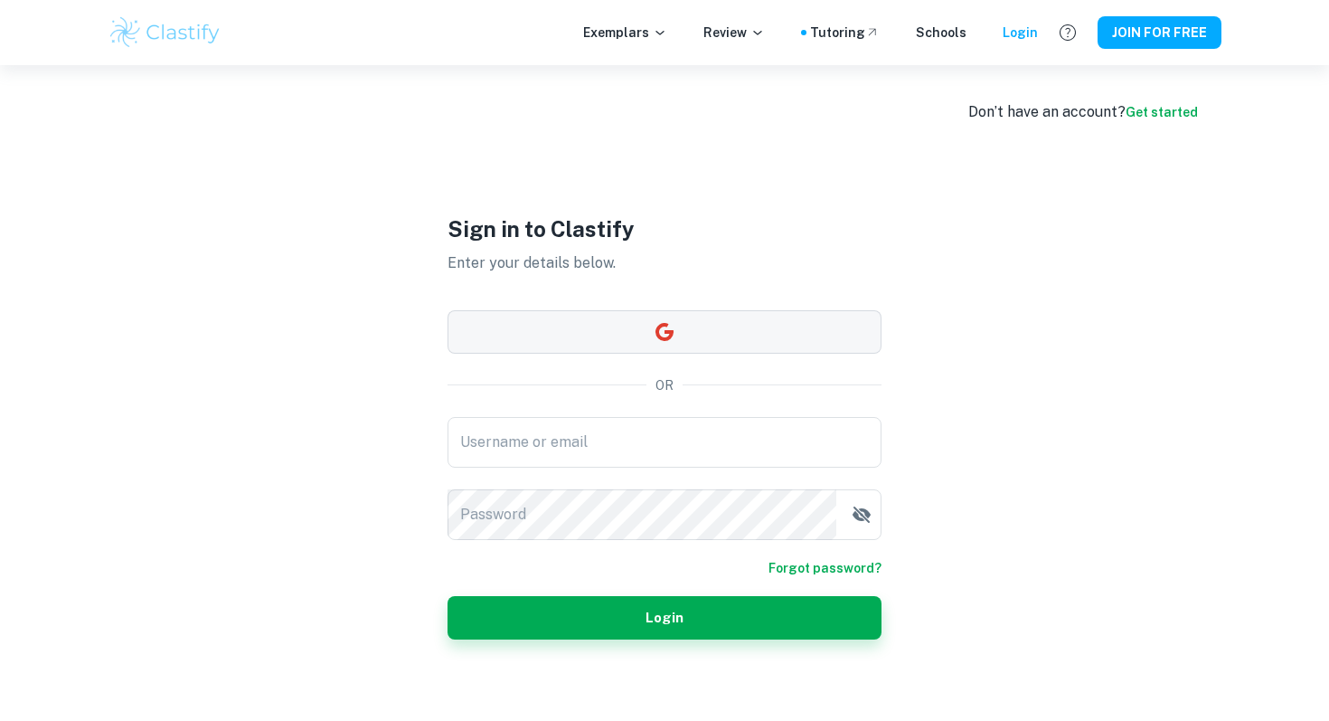
type input "ysouayfane@stu.acsdoha.school"
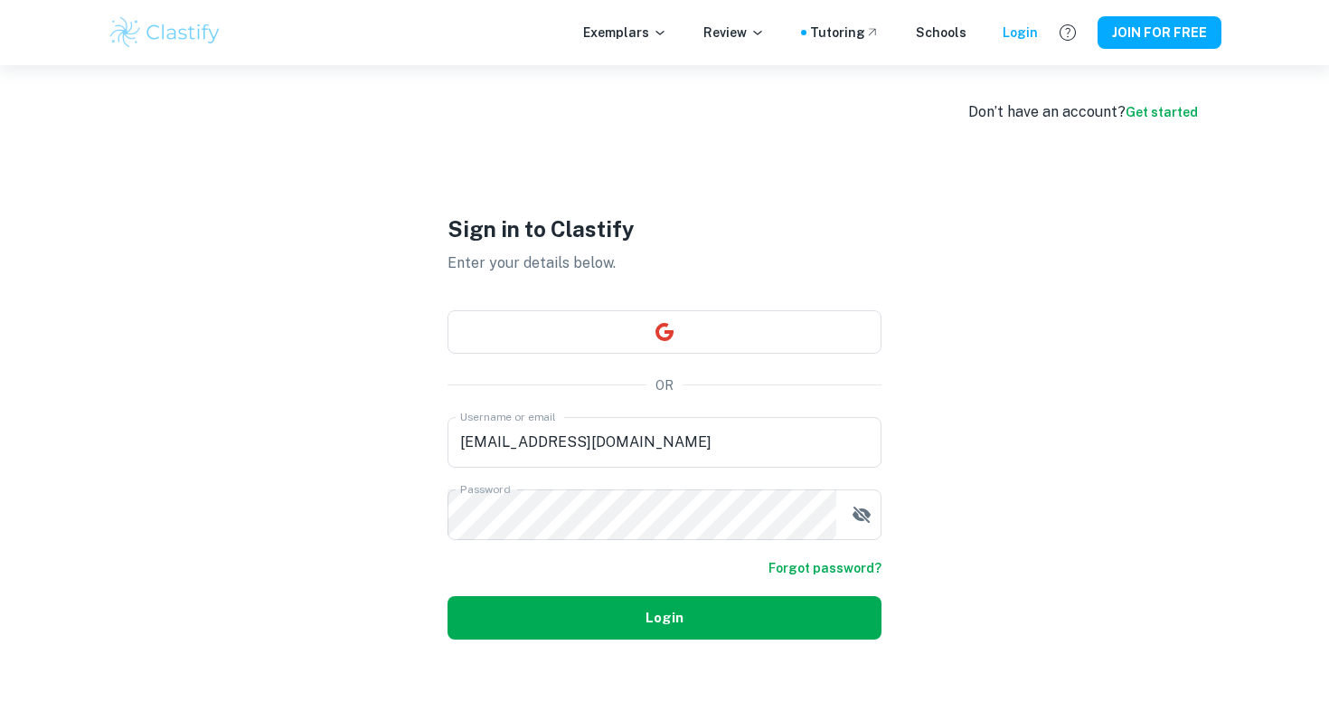
click at [748, 601] on button "Login" at bounding box center [665, 617] width 434 height 43
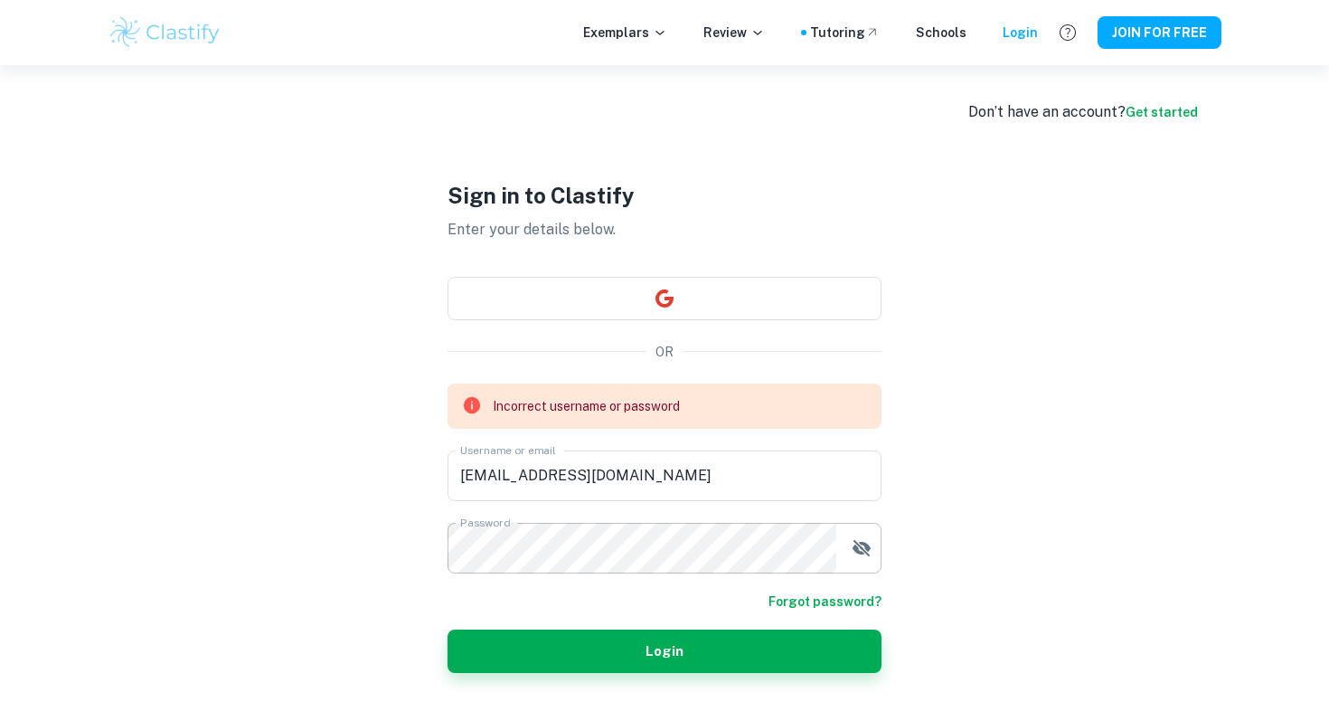
click at [863, 559] on button "button" at bounding box center [862, 548] width 36 height 36
click at [412, 532] on div "Sign in to Clastify Enter your details below. OR Incorrect username or password…" at bounding box center [664, 425] width 543 height 721
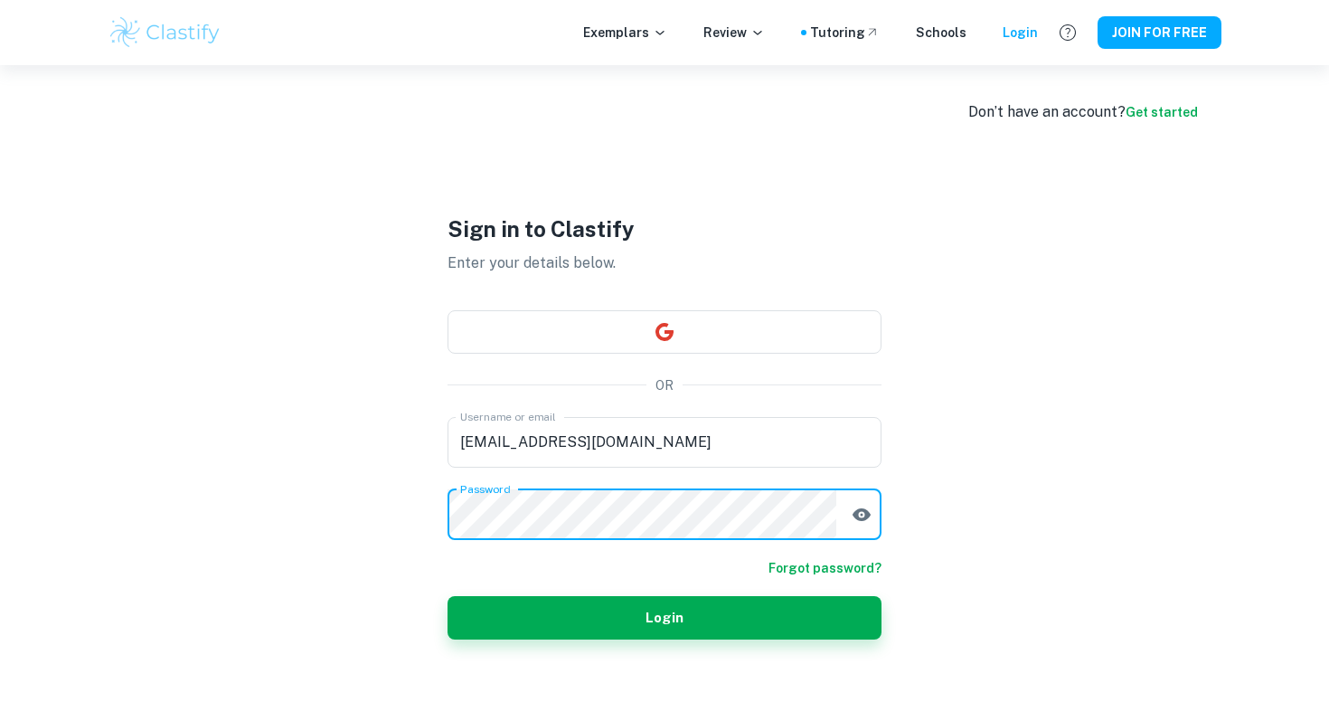
click at [448, 596] on button "Login" at bounding box center [665, 617] width 434 height 43
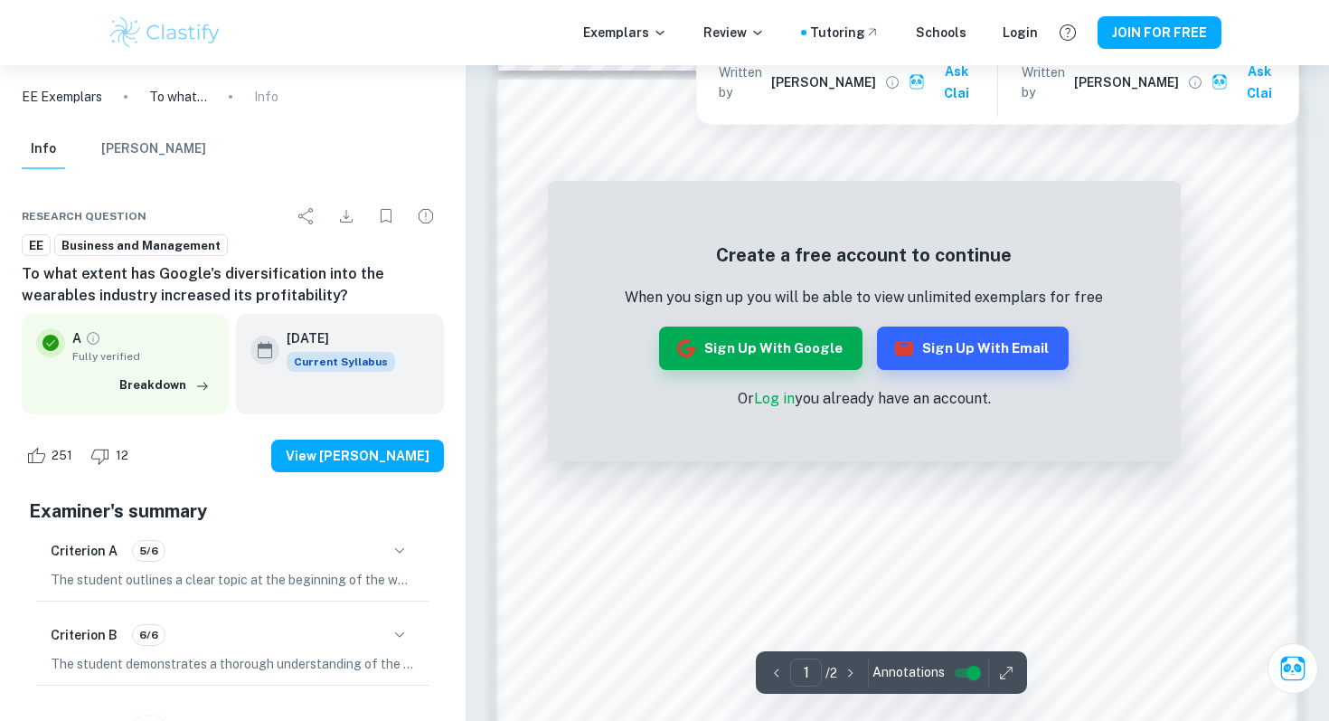
scroll to position [1044, 0]
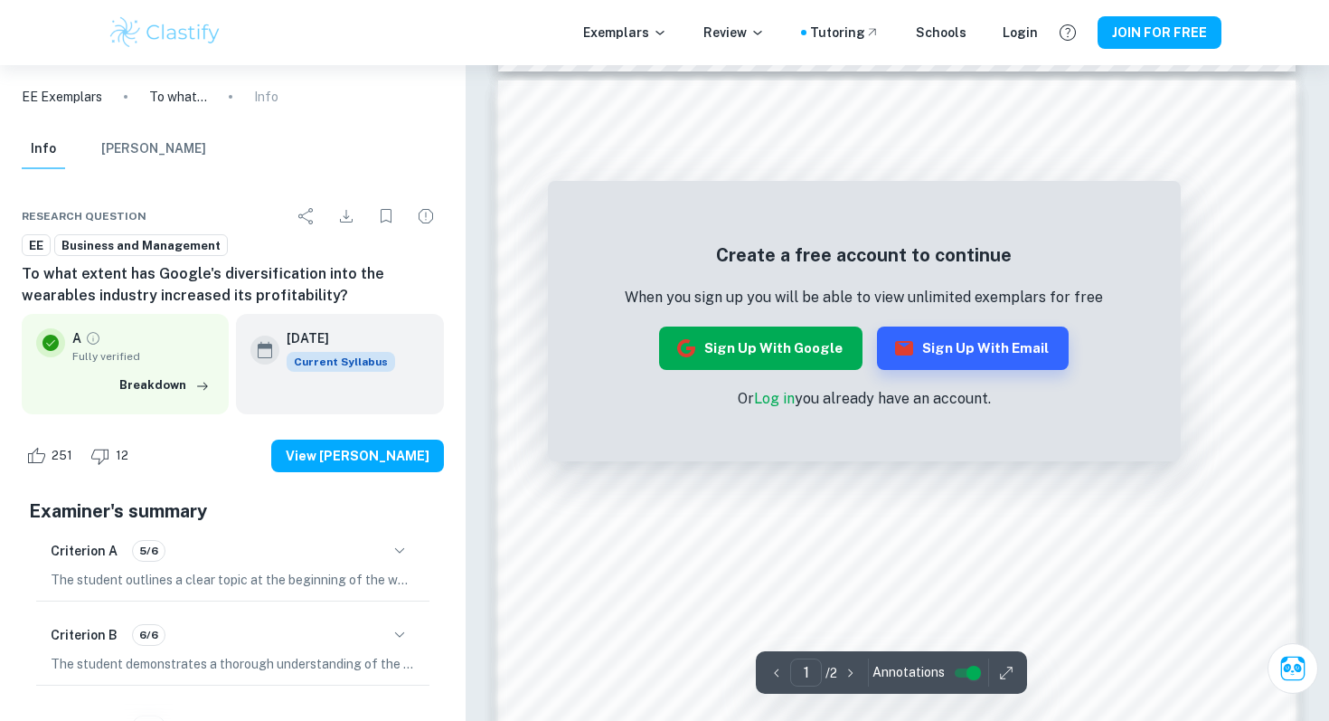
click at [753, 353] on button "Sign up with Google" at bounding box center [760, 347] width 203 height 43
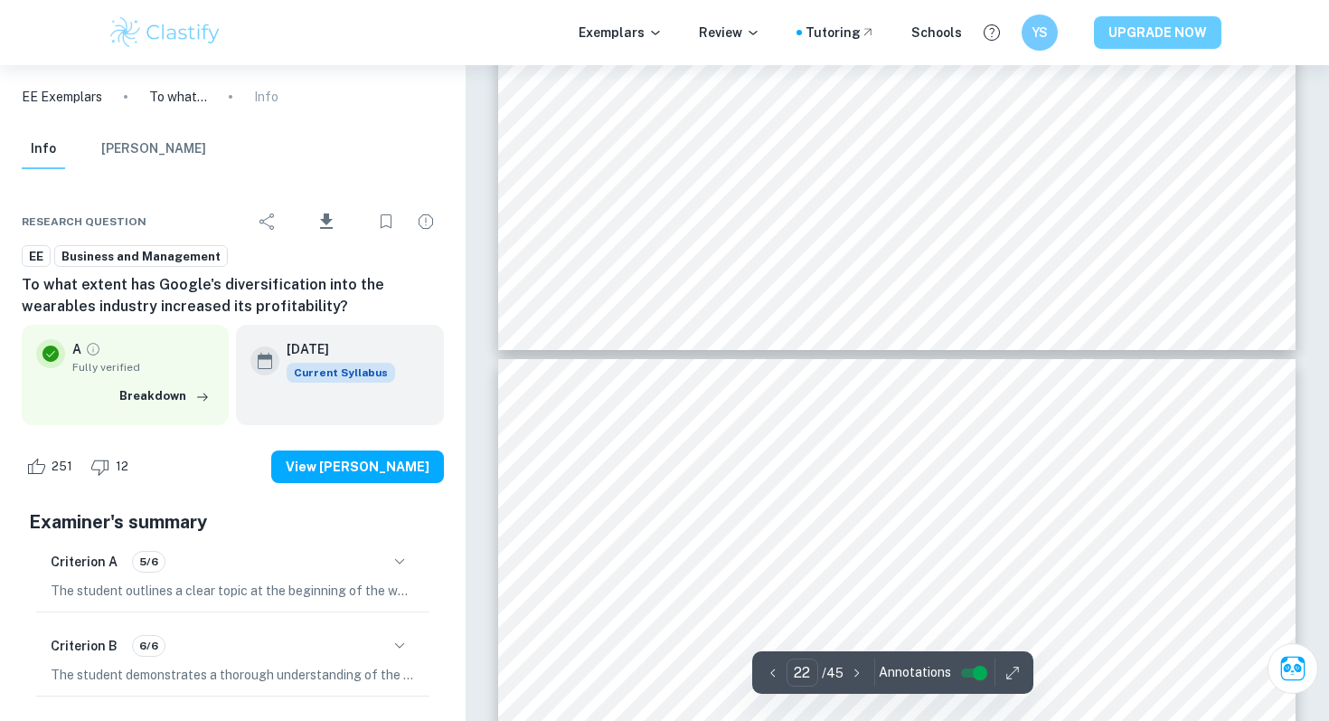
scroll to position [22245, 0]
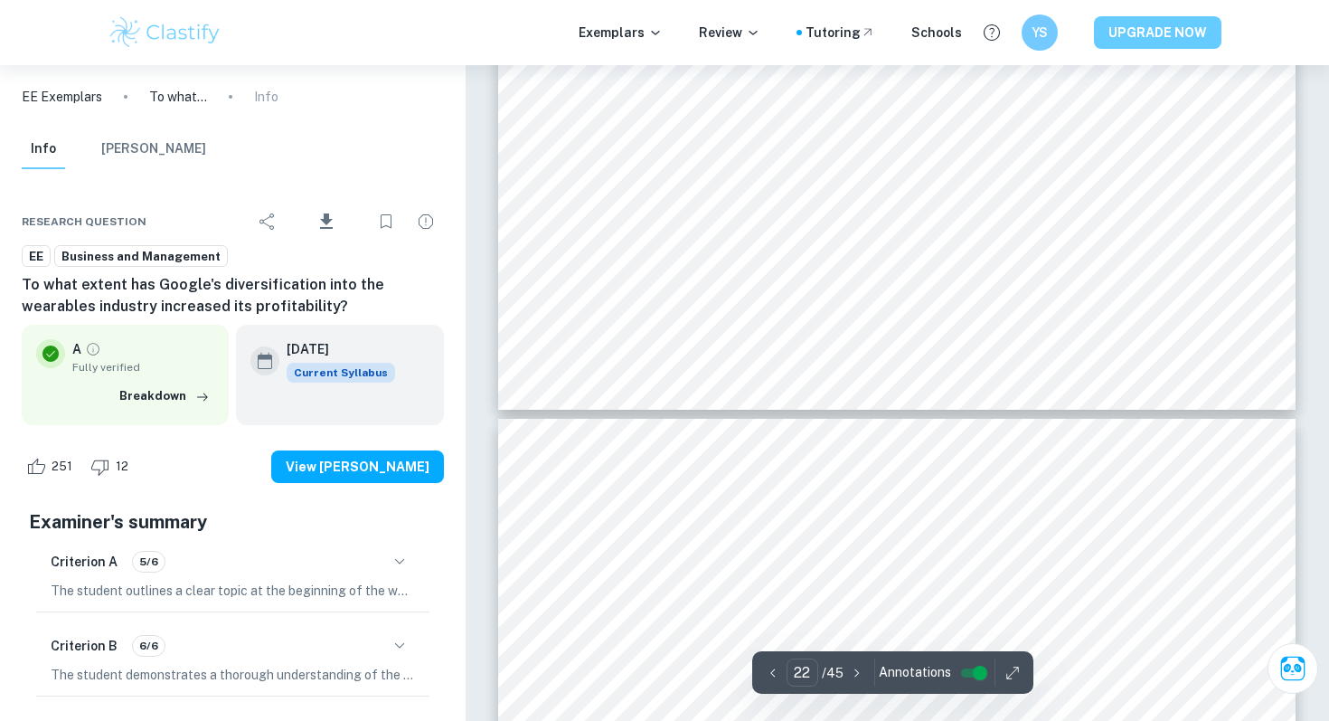
type input "23"
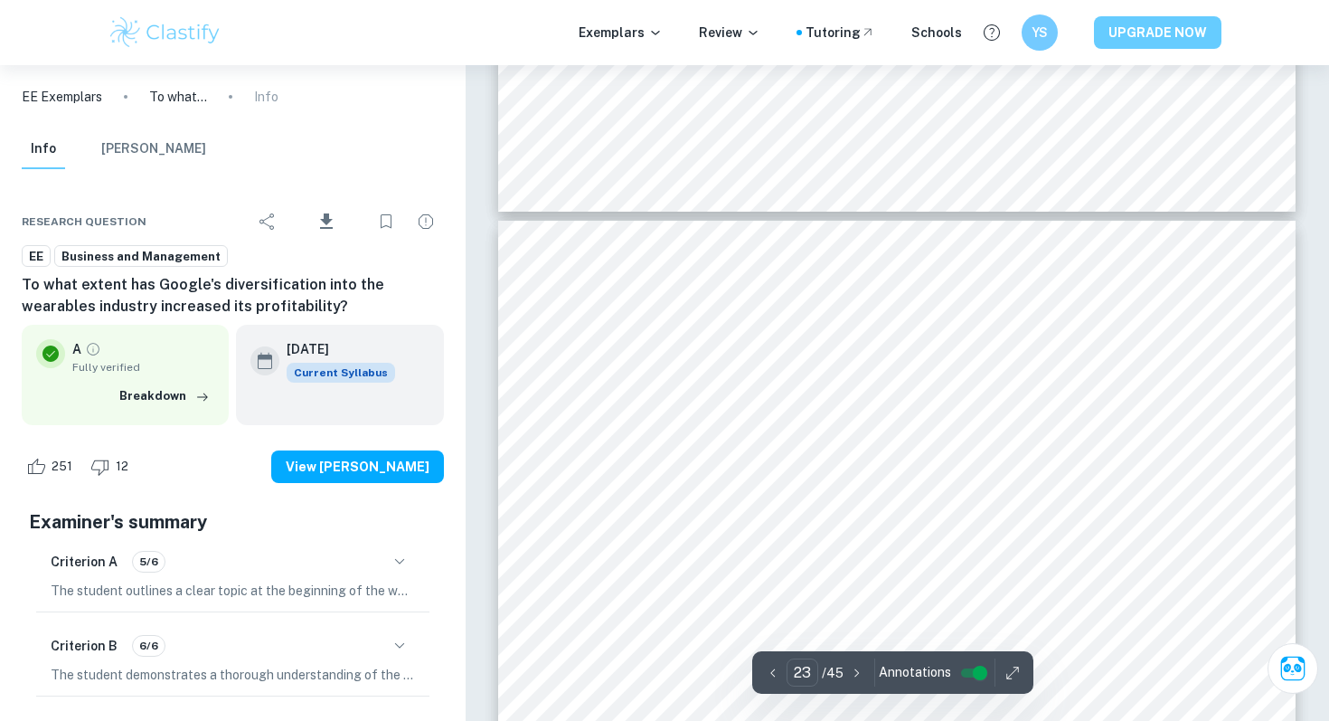
scroll to position [23459, 0]
